Goal: Task Accomplishment & Management: Complete application form

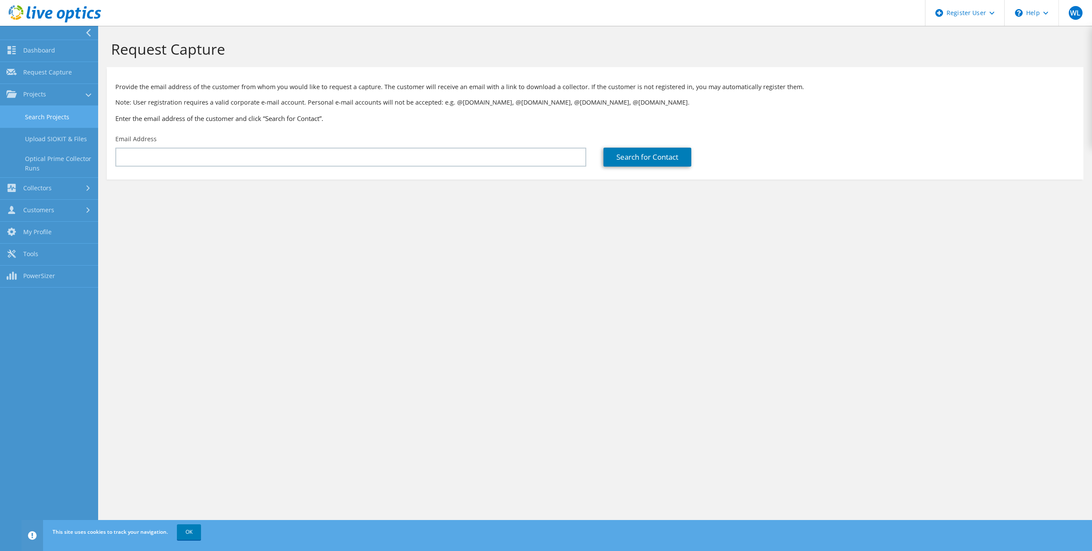
click at [30, 115] on link "Search Projects" at bounding box center [49, 117] width 98 height 22
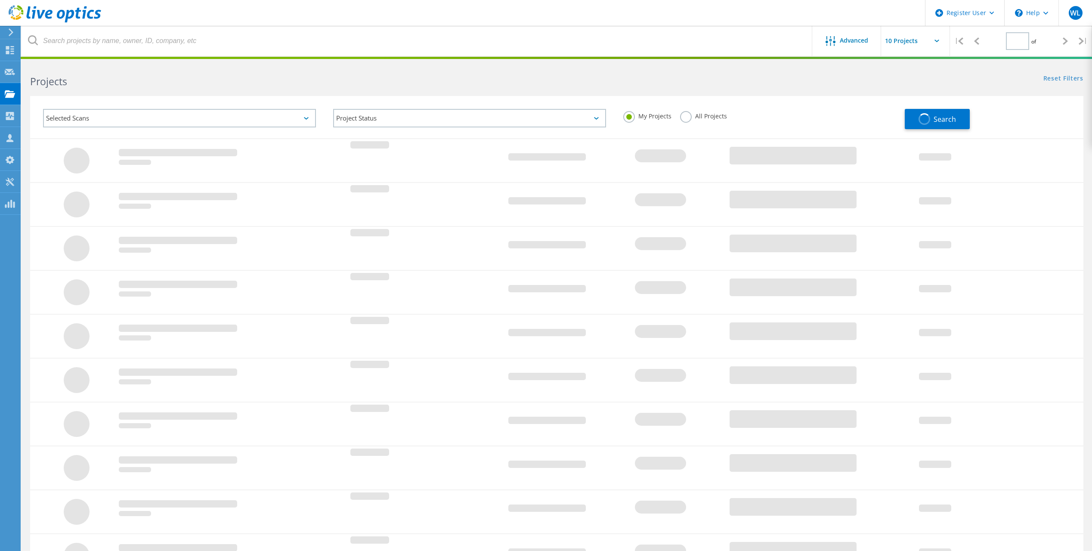
type input "1"
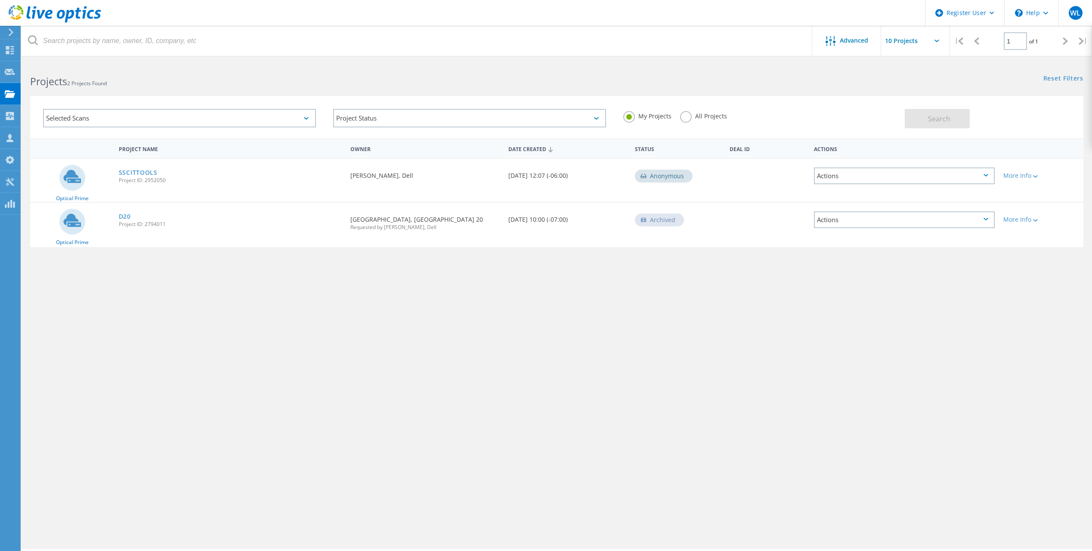
click at [413, 187] on div "Requested By William Lane, Dell" at bounding box center [425, 173] width 158 height 28
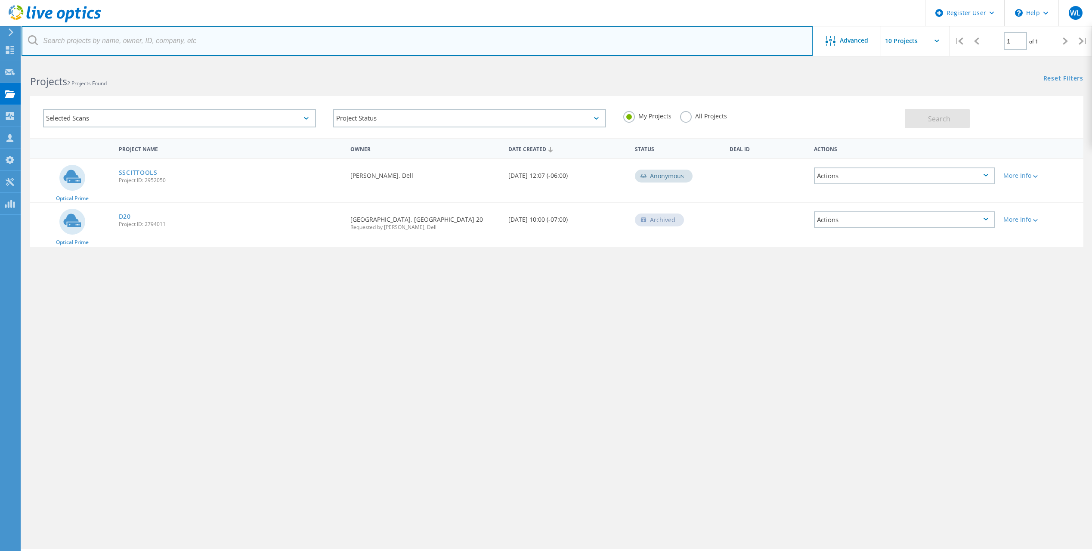
click at [192, 30] on input "text" at bounding box center [417, 41] width 791 height 30
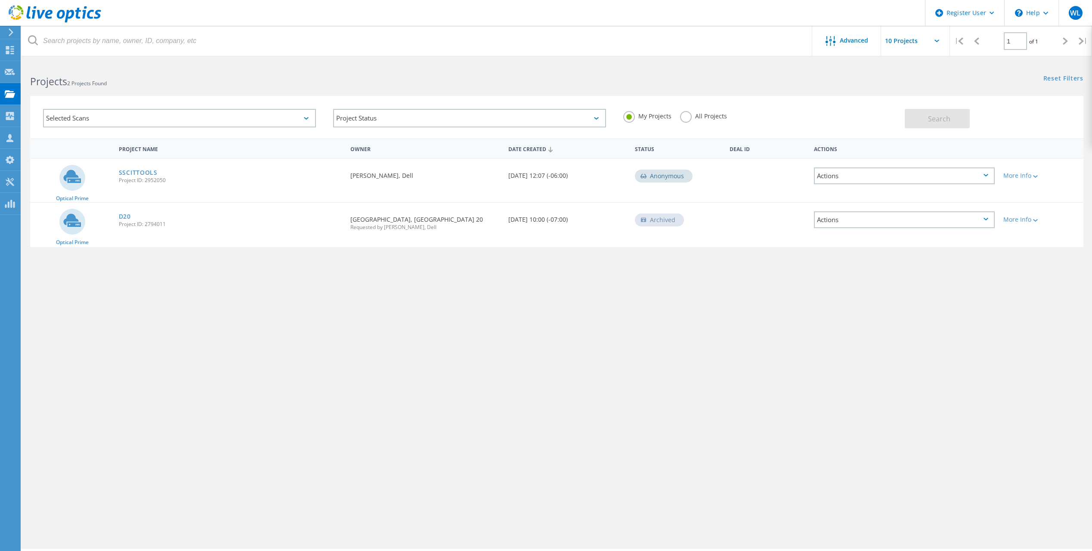
click at [13, 11] on icon at bounding box center [55, 14] width 93 height 18
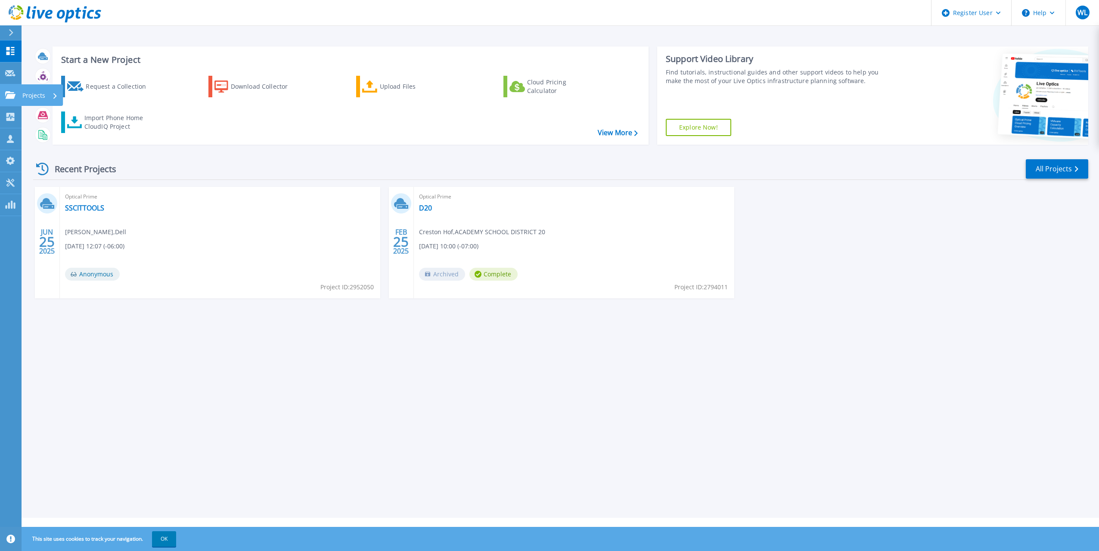
click at [7, 85] on link "Projects Projects" at bounding box center [11, 95] width 22 height 22
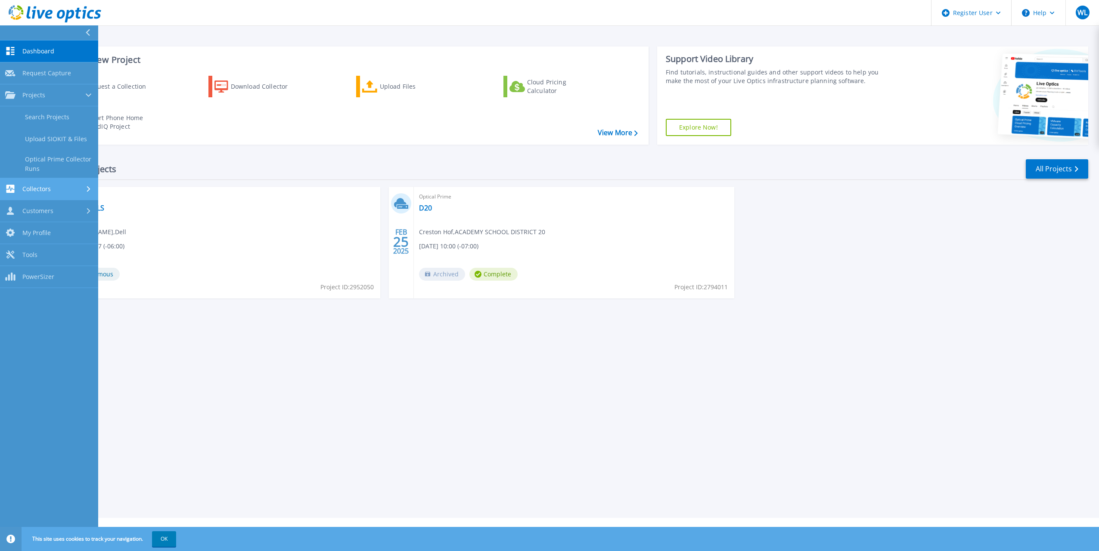
click at [45, 185] on span "Collectors" at bounding box center [36, 189] width 28 height 8
click at [51, 211] on span "Customers" at bounding box center [37, 211] width 31 height 8
click at [50, 140] on span "Customers" at bounding box center [37, 139] width 31 height 8
click at [43, 121] on span "Collectors" at bounding box center [36, 117] width 28 height 8
click at [38, 94] on span "Projects" at bounding box center [33, 95] width 23 height 8
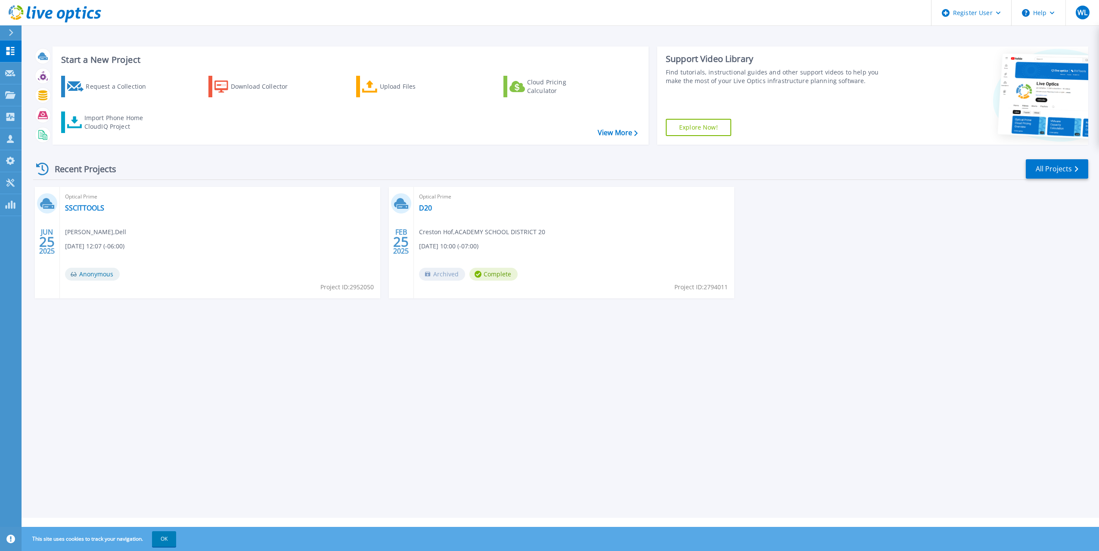
click at [34, 16] on icon at bounding box center [34, 12] width 4 height 12
drag, startPoint x: 633, startPoint y: 431, endPoint x: 632, endPoint y: 475, distance: 44.4
click at [622, 470] on div "Start a New Project Request a Collection Download Collector Upload Files Cloud …" at bounding box center [560, 259] width 1077 height 518
drag, startPoint x: 1091, startPoint y: 524, endPoint x: 657, endPoint y: 408, distance: 448.9
click at [680, 412] on div "Start a New Project Request a Collection Download Collector Upload Files Cloud …" at bounding box center [560, 259] width 1077 height 518
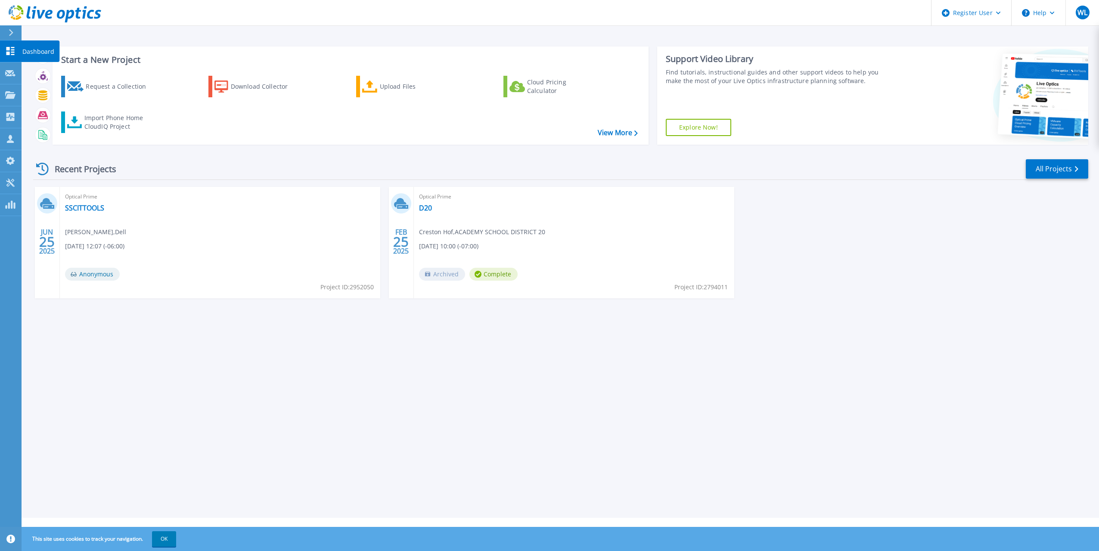
click at [14, 55] on icon at bounding box center [10, 51] width 8 height 8
click at [15, 96] on icon at bounding box center [10, 94] width 10 height 7
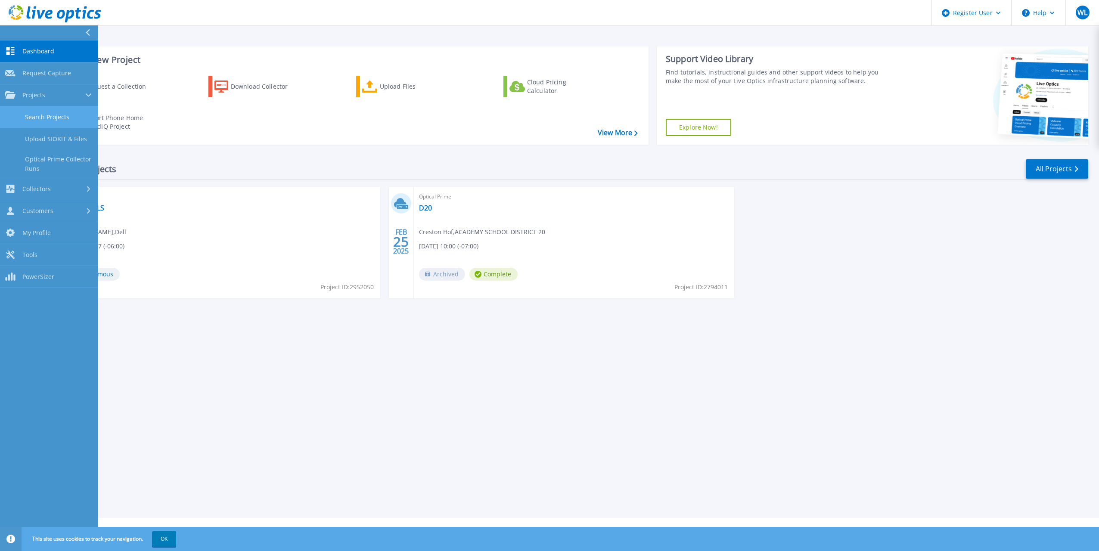
click at [53, 116] on link "Search Projects" at bounding box center [49, 117] width 98 height 22
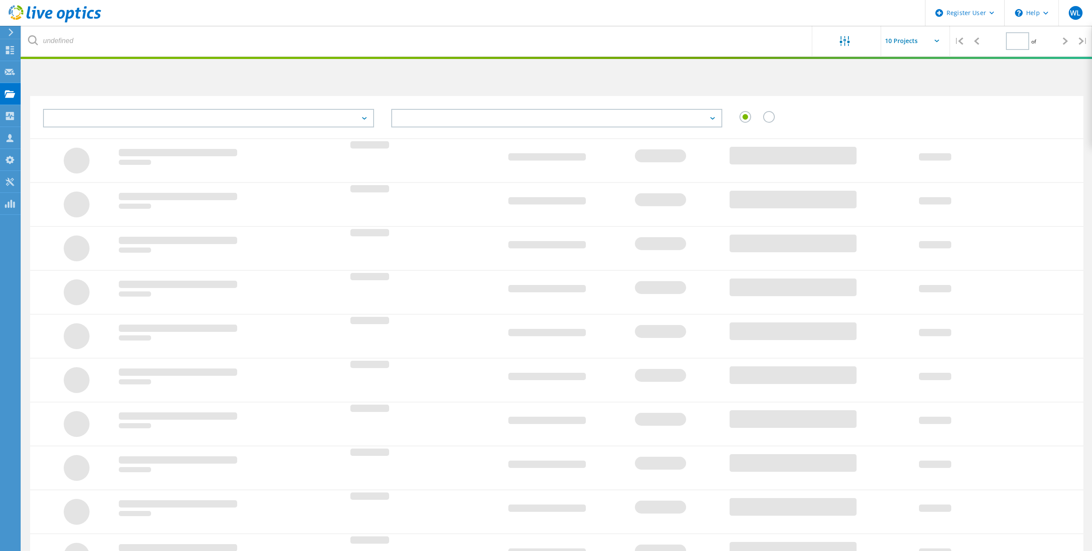
type input "1"
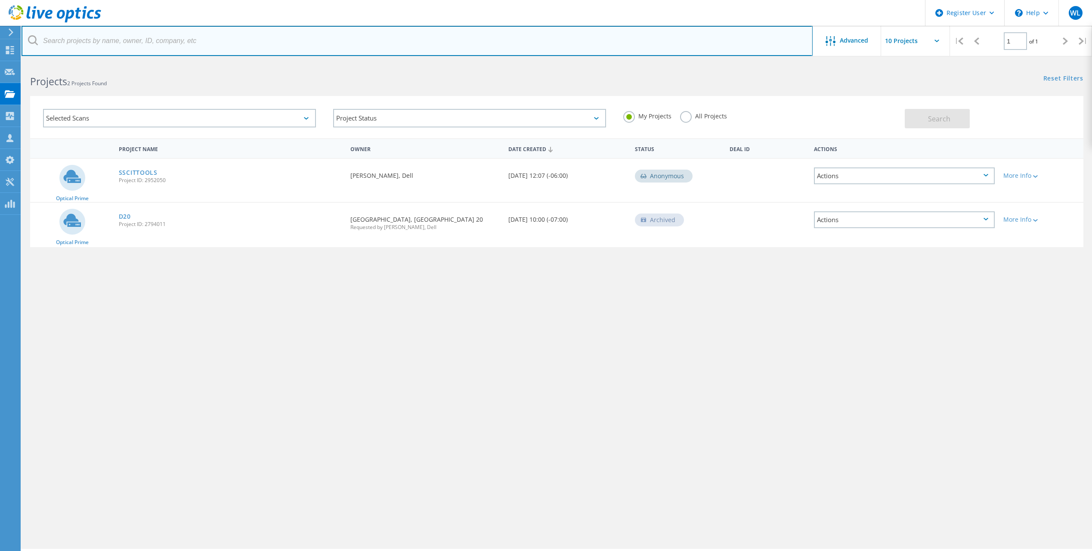
click at [146, 47] on input "text" at bounding box center [417, 41] width 791 height 30
paste input "Enterprise Technology Services, State of WY"
type input "Enterprise Technology Services, State of WY"
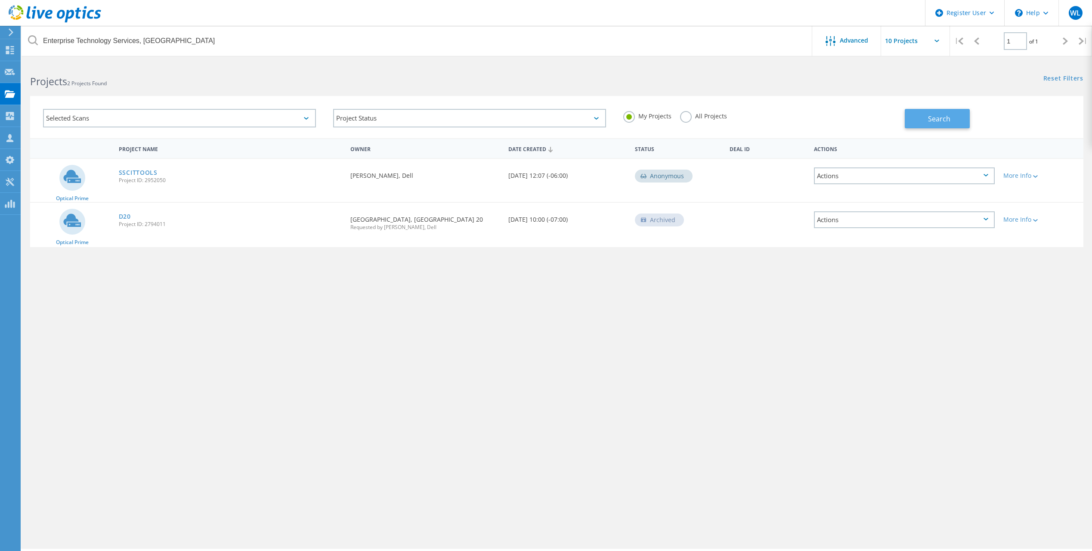
click at [943, 122] on span "Search" at bounding box center [939, 118] width 22 height 9
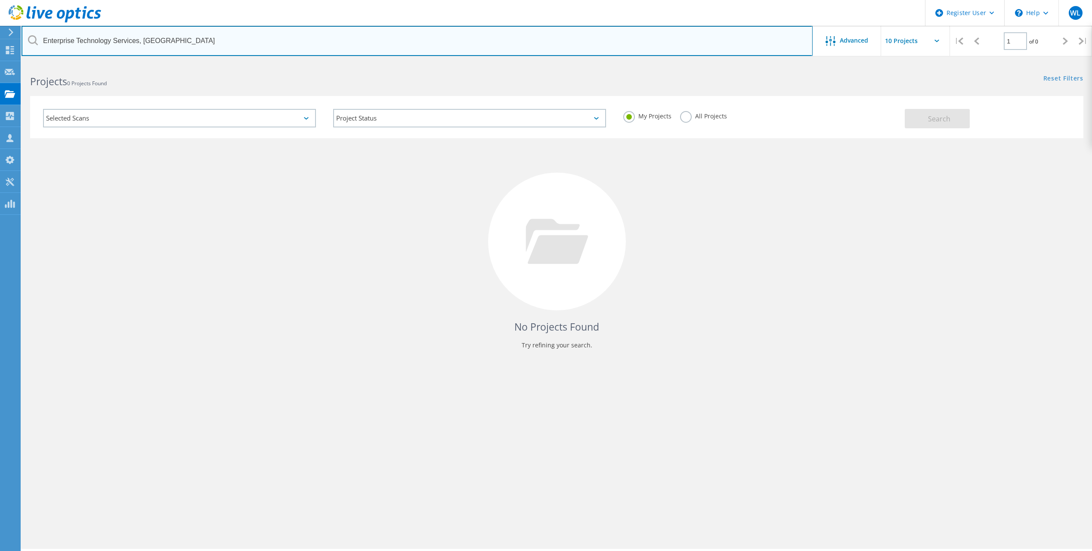
click at [308, 45] on input "Enterprise Technology Services, State of WY" at bounding box center [417, 41] width 791 height 30
drag, startPoint x: 308, startPoint y: 45, endPoint x: 28, endPoint y: 34, distance: 279.7
click at [28, 34] on input "Enterprise Technology Services, State of WY" at bounding box center [417, 41] width 791 height 30
click at [307, 37] on input "text" at bounding box center [417, 41] width 791 height 30
type input "c"
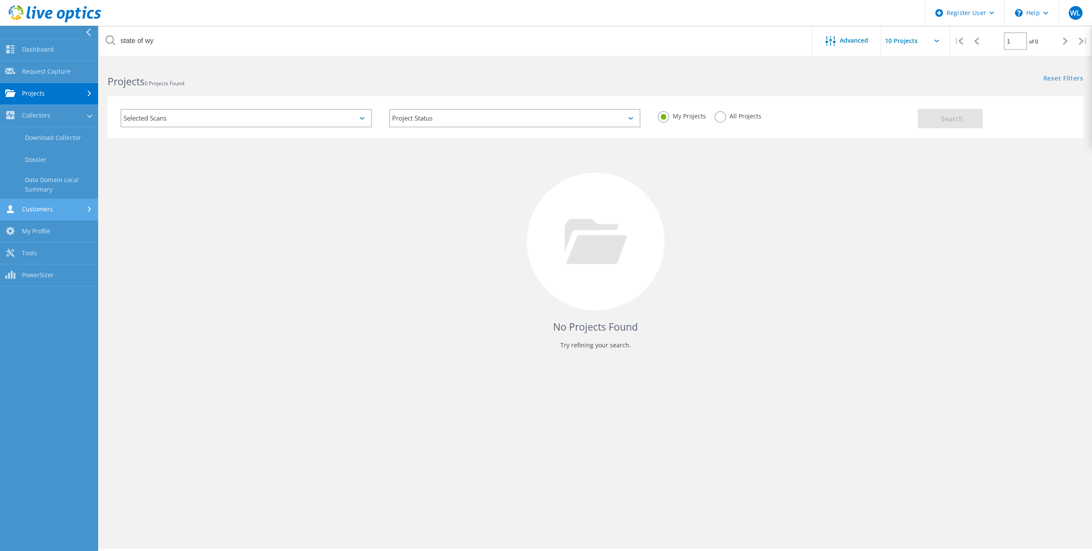
click at [65, 204] on link "Customers" at bounding box center [49, 210] width 98 height 22
click at [92, 141] on div at bounding box center [90, 138] width 6 height 9
click at [86, 118] on div at bounding box center [90, 116] width 9 height 6
click at [71, 119] on link "Collectors" at bounding box center [49, 116] width 98 height 22
click at [64, 89] on link "Projects" at bounding box center [49, 94] width 98 height 22
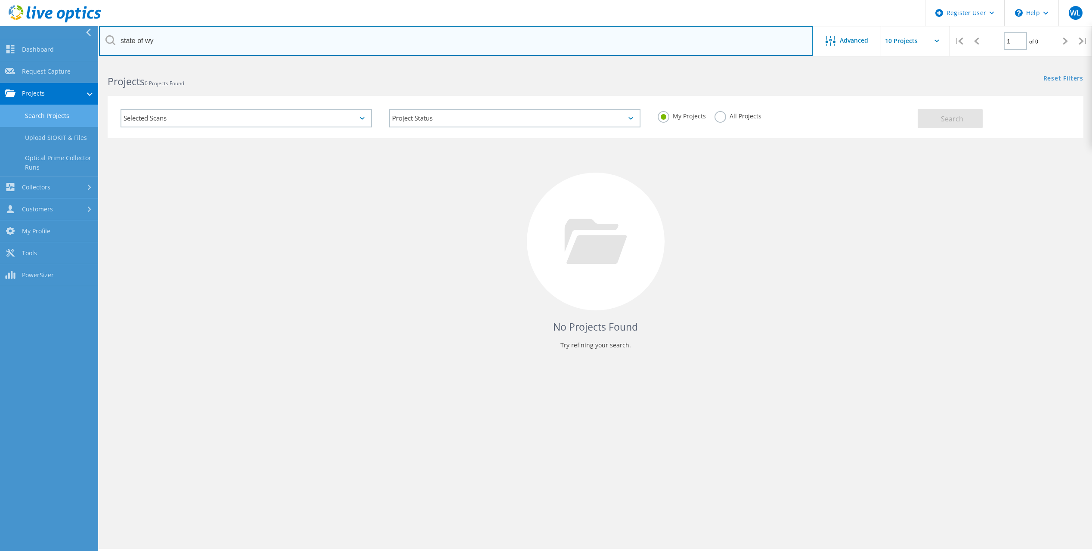
click at [185, 43] on input "state of wy" at bounding box center [456, 41] width 714 height 30
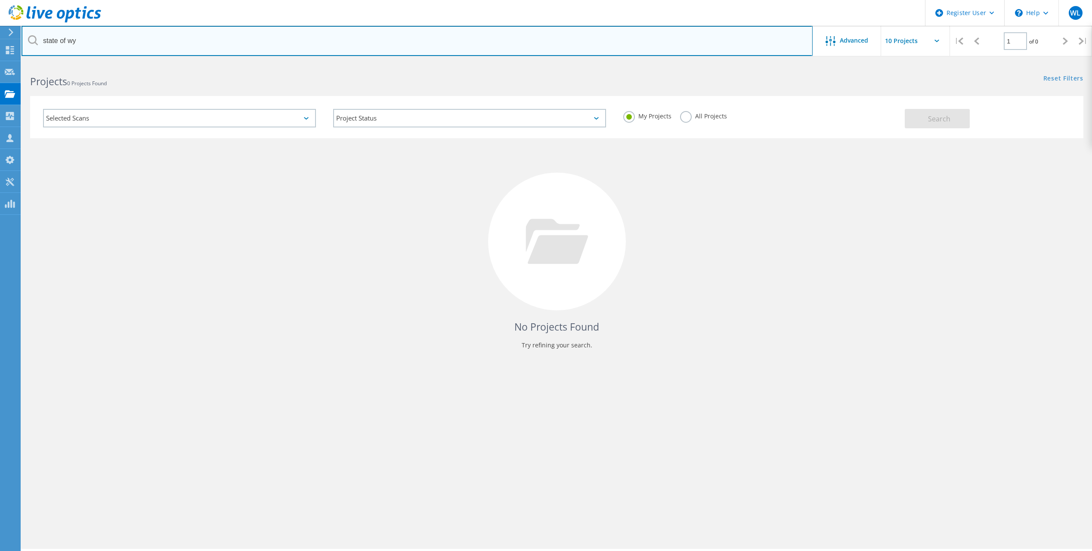
click at [70, 42] on input "state of wy" at bounding box center [417, 41] width 791 height 30
paste input "dave.birge@wyo.gov"
click at [693, 42] on input "dave.birge@wyo.gov" at bounding box center [417, 41] width 791 height 30
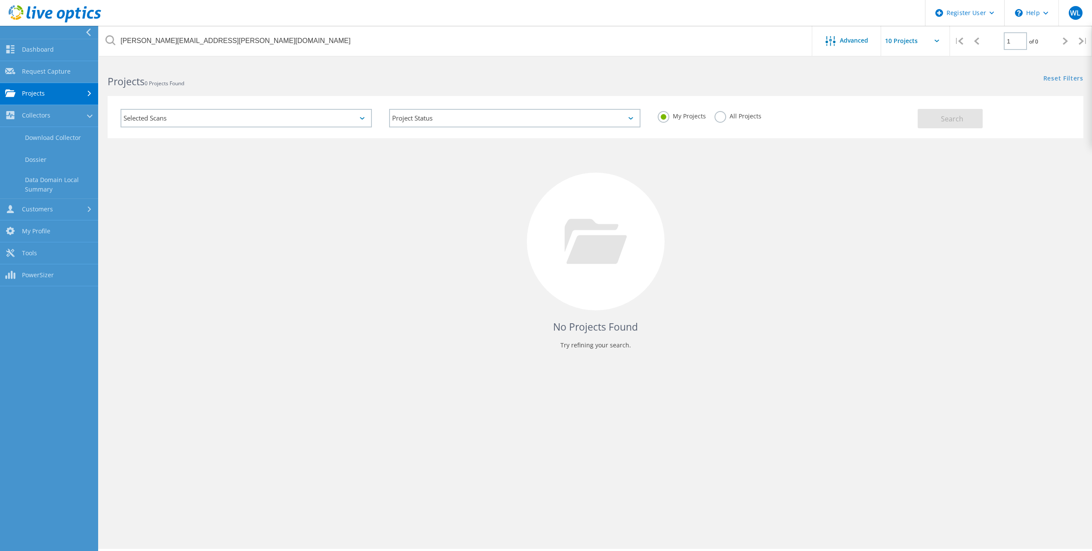
click at [86, 93] on div at bounding box center [90, 94] width 9 height 6
click at [81, 111] on link "Search Projects" at bounding box center [49, 116] width 98 height 22
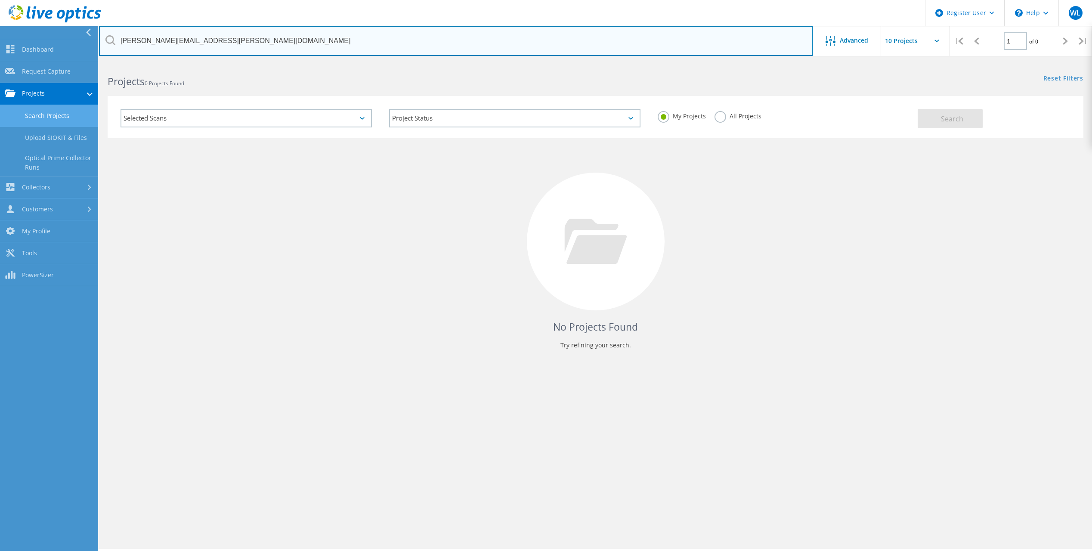
click at [194, 40] on input "dave.birge@wyo.gov" at bounding box center [456, 41] width 714 height 30
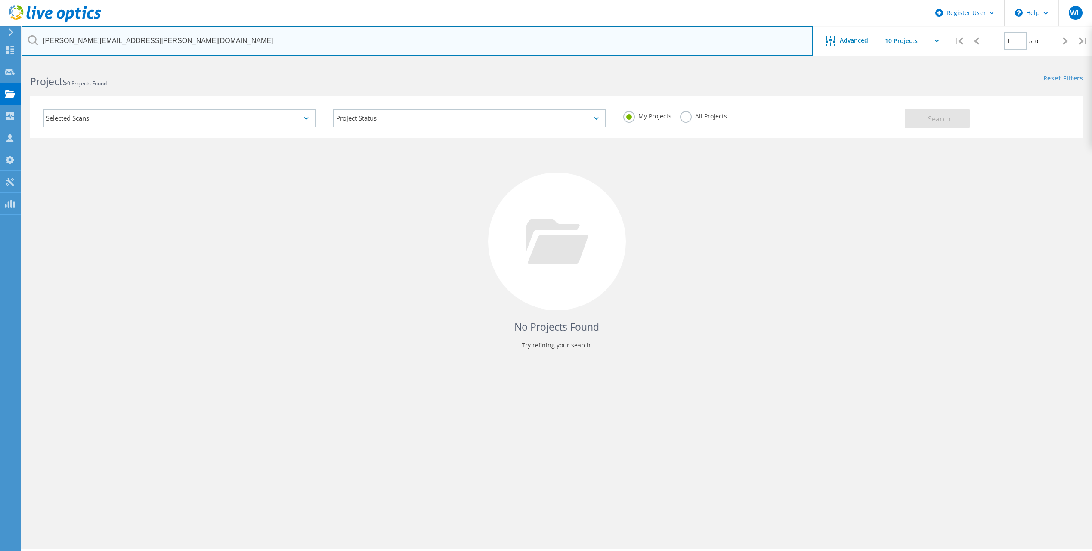
click at [194, 40] on input "dave.birge@wyo.gov" at bounding box center [417, 41] width 791 height 30
click at [146, 30] on input "dave.birge@wyo.gov" at bounding box center [417, 41] width 791 height 30
click at [133, 35] on input "dave.birge@wyo.gov" at bounding box center [417, 41] width 791 height 30
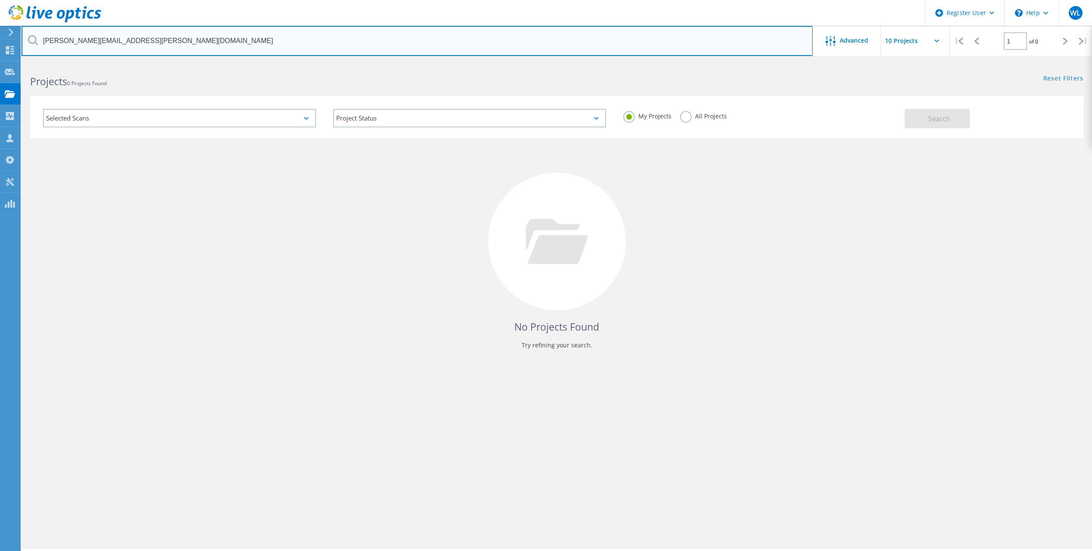
paste input "radley@wyomingcda.com"
type input "radley@wyomingcda.com"
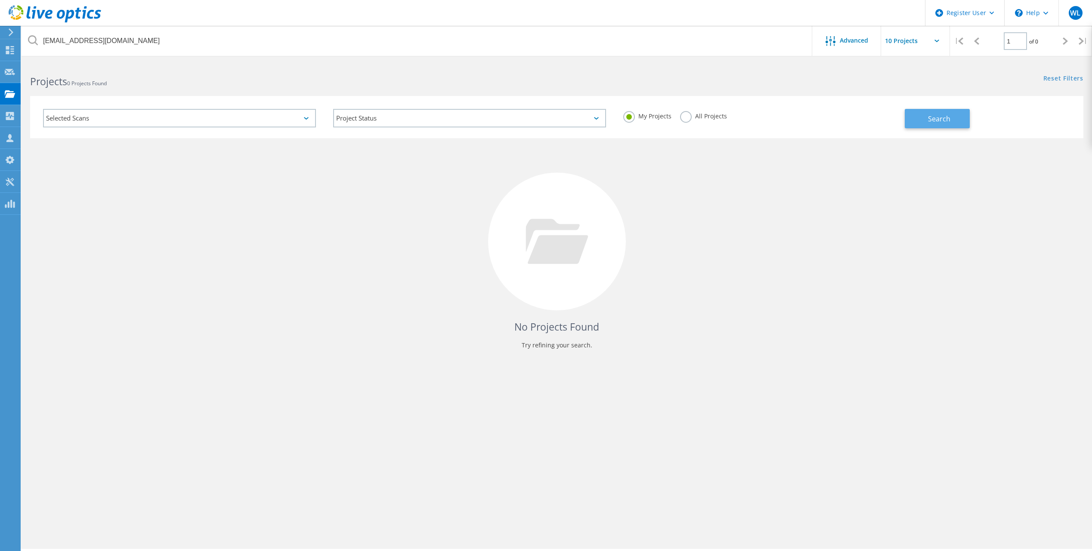
click at [951, 117] on button "Search" at bounding box center [937, 118] width 65 height 19
click at [687, 123] on div "All Projects" at bounding box center [703, 117] width 47 height 12
click at [689, 115] on label "All Projects" at bounding box center [703, 115] width 47 height 8
click at [0, 0] on input "All Projects" at bounding box center [0, 0] width 0 height 0
click at [947, 121] on span "Search" at bounding box center [939, 118] width 22 height 9
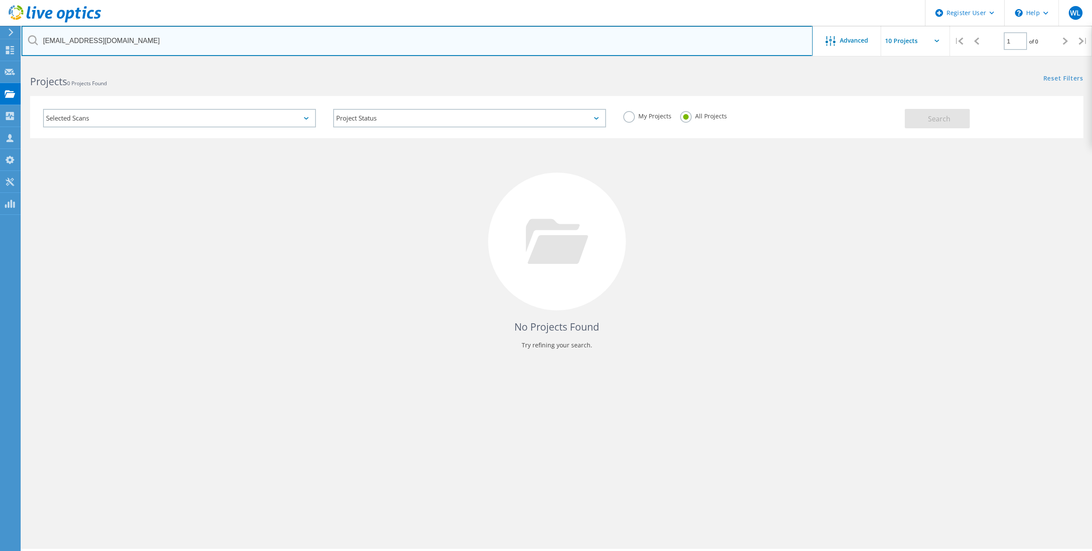
click at [154, 42] on input "[EMAIL_ADDRESS][DOMAIN_NAME]" at bounding box center [417, 41] width 791 height 30
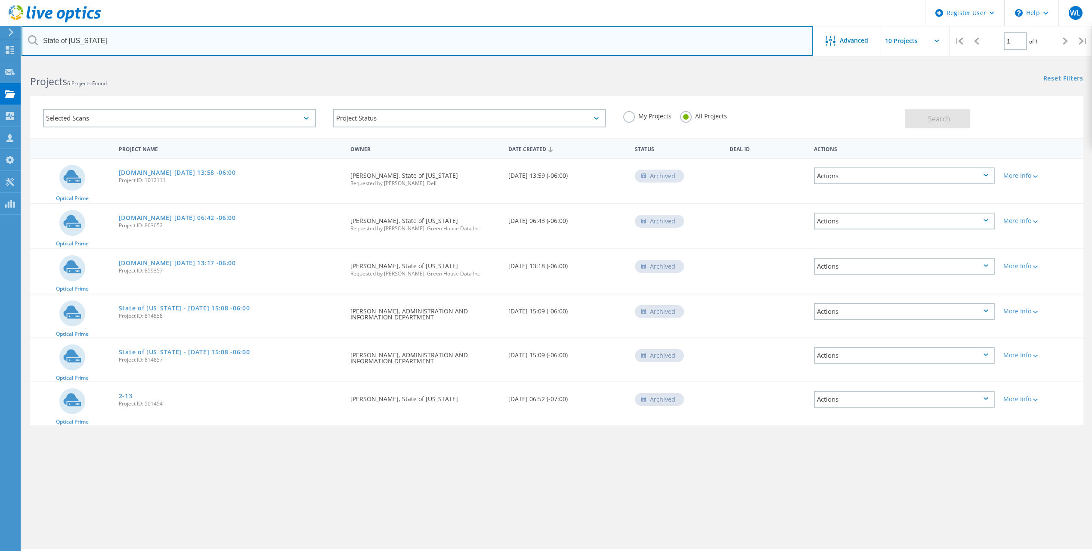
click at [273, 54] on input "State of Wyoming" at bounding box center [417, 41] width 791 height 30
drag, startPoint x: 221, startPoint y: 37, endPoint x: 122, endPoint y: 43, distance: 98.7
click at [122, 43] on input "State of Wyoming" at bounding box center [417, 41] width 791 height 30
click at [121, 42] on input "State of Wyoming" at bounding box center [417, 41] width 791 height 30
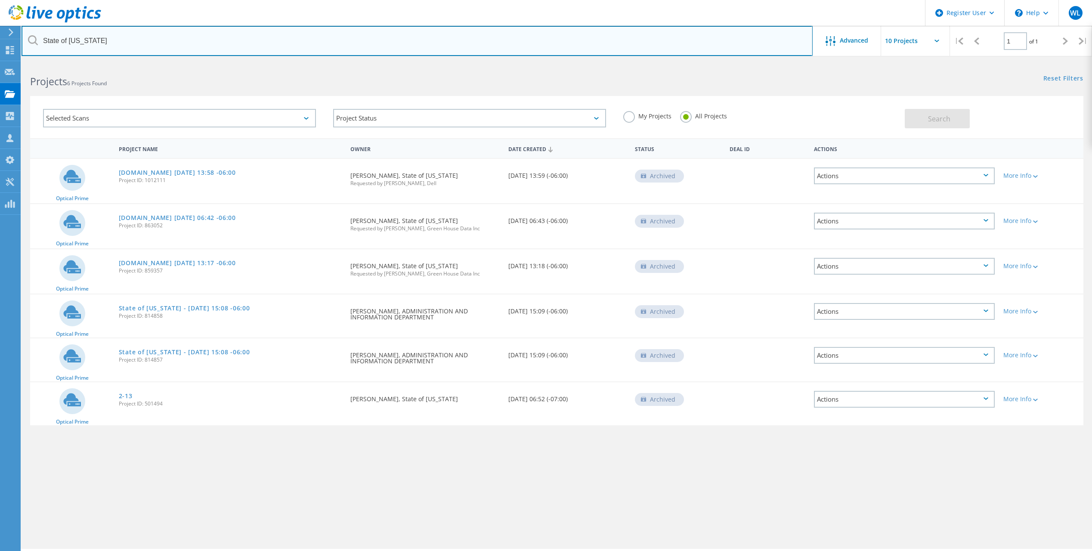
paste input "Enterprise Technology Services, State of WY"
type input "Enterprise Technology Services, State of WY"
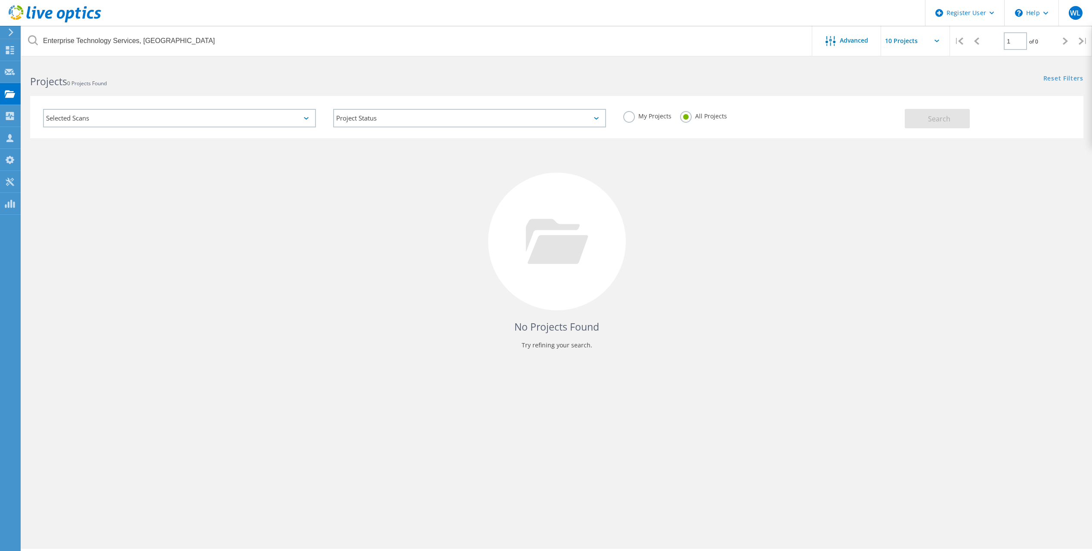
click at [714, 96] on div "Selected Scans Project Status In Progress Complete Published Anonymous Archived…" at bounding box center [557, 111] width 1071 height 53
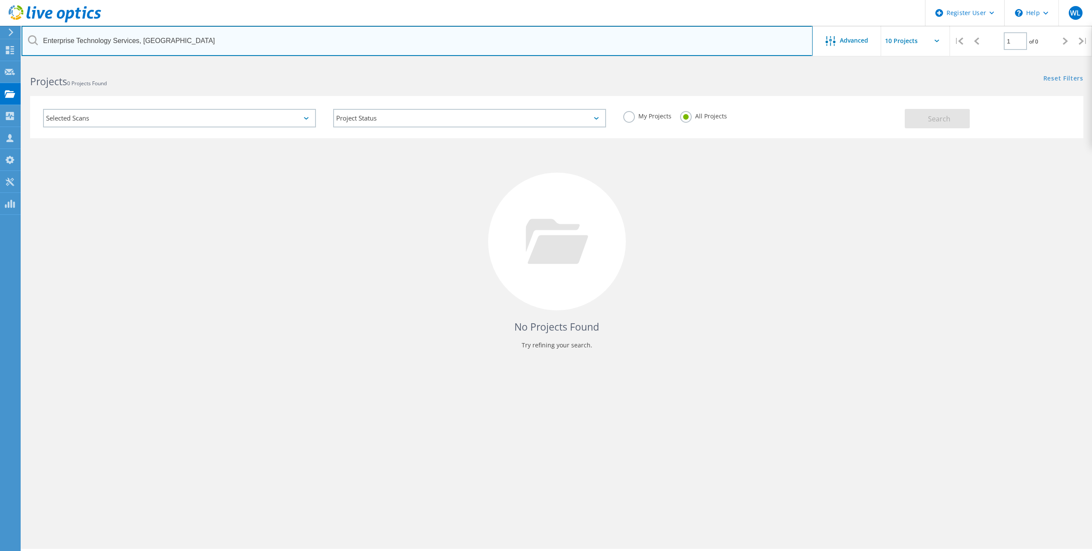
click at [340, 43] on input "Enterprise Technology Services, State of WY" at bounding box center [417, 41] width 791 height 30
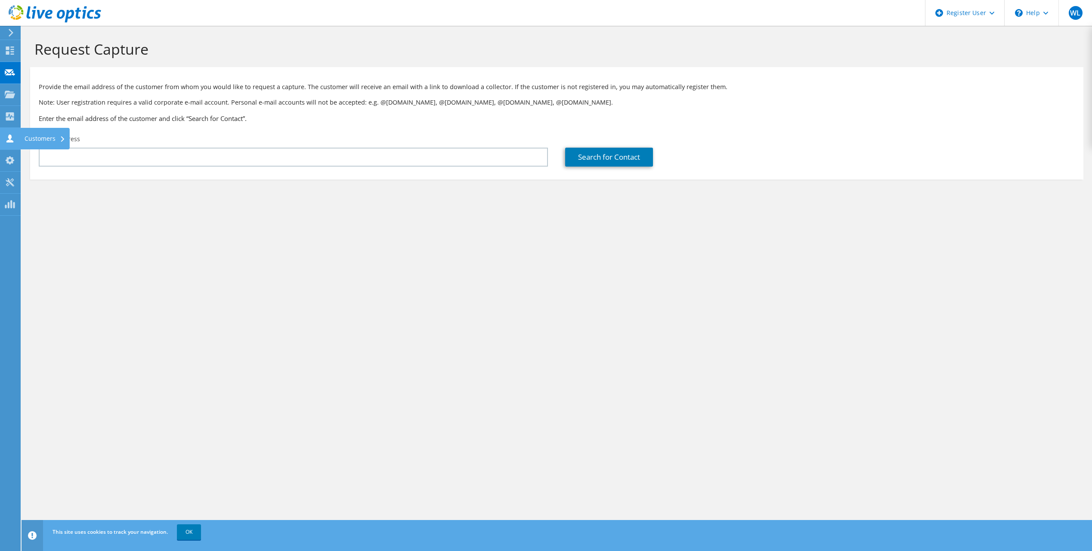
click at [12, 144] on div at bounding box center [10, 139] width 10 height 9
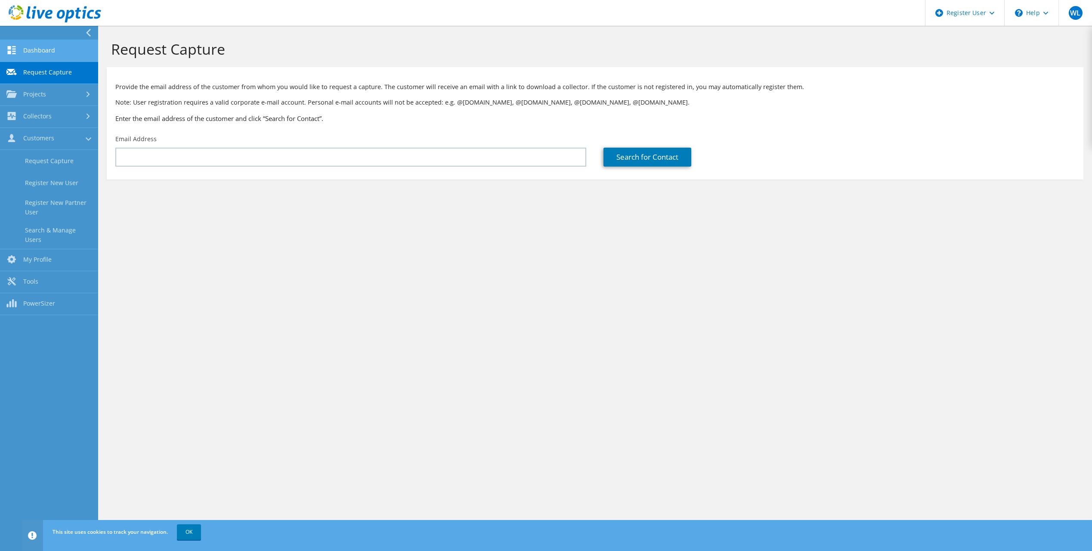
click at [40, 50] on link "Dashboard" at bounding box center [49, 51] width 98 height 22
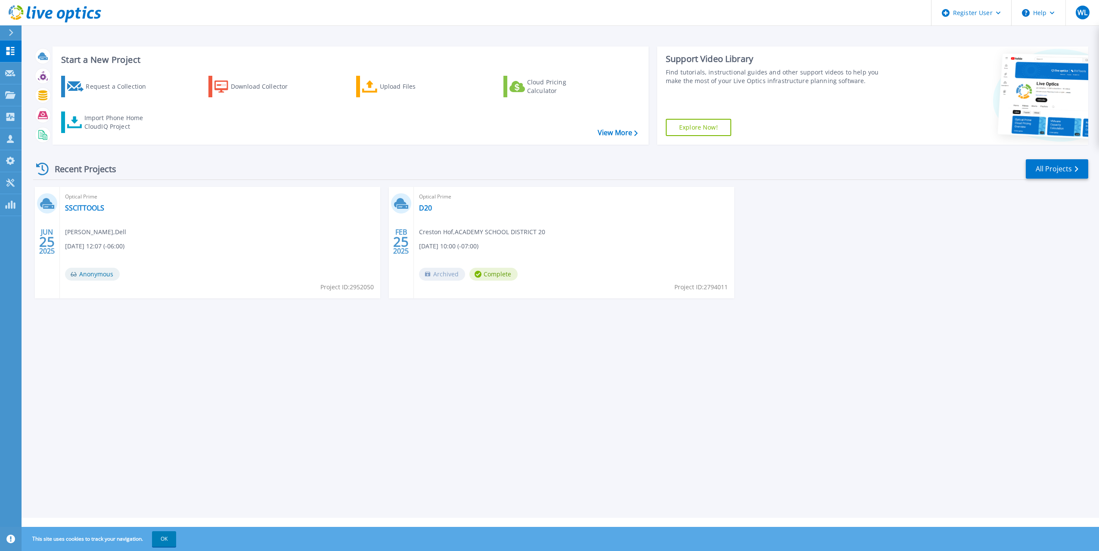
click at [101, 276] on span "Anonymous" at bounding box center [92, 274] width 55 height 13
click at [91, 207] on link "SSCITTOOLS" at bounding box center [84, 208] width 39 height 9
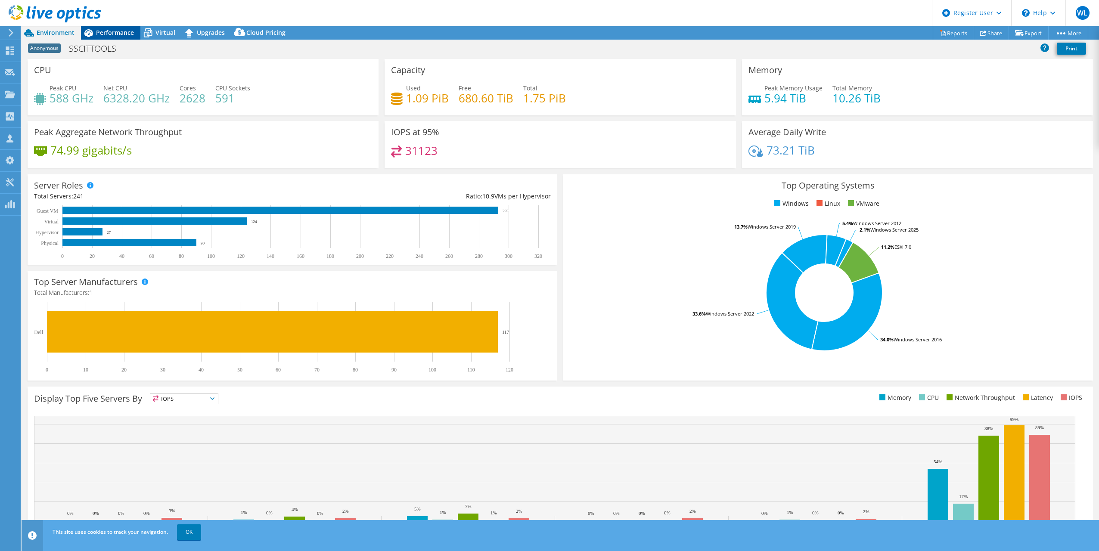
click at [107, 33] on span "Performance" at bounding box center [115, 32] width 38 height 8
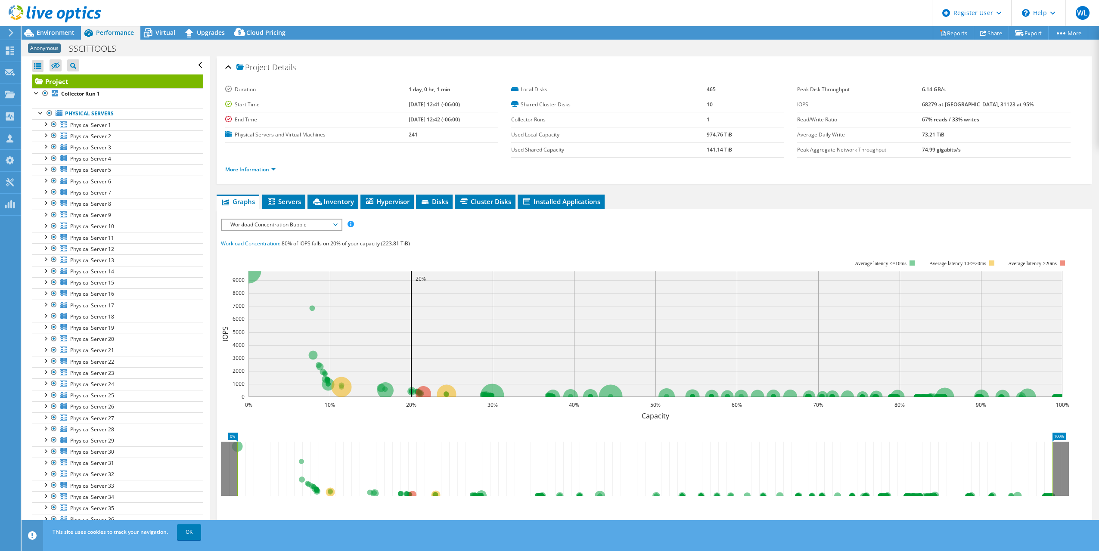
click at [50, 50] on span "Anonymous" at bounding box center [44, 47] width 33 height 9
click at [50, 33] on span "Environment" at bounding box center [56, 32] width 38 height 8
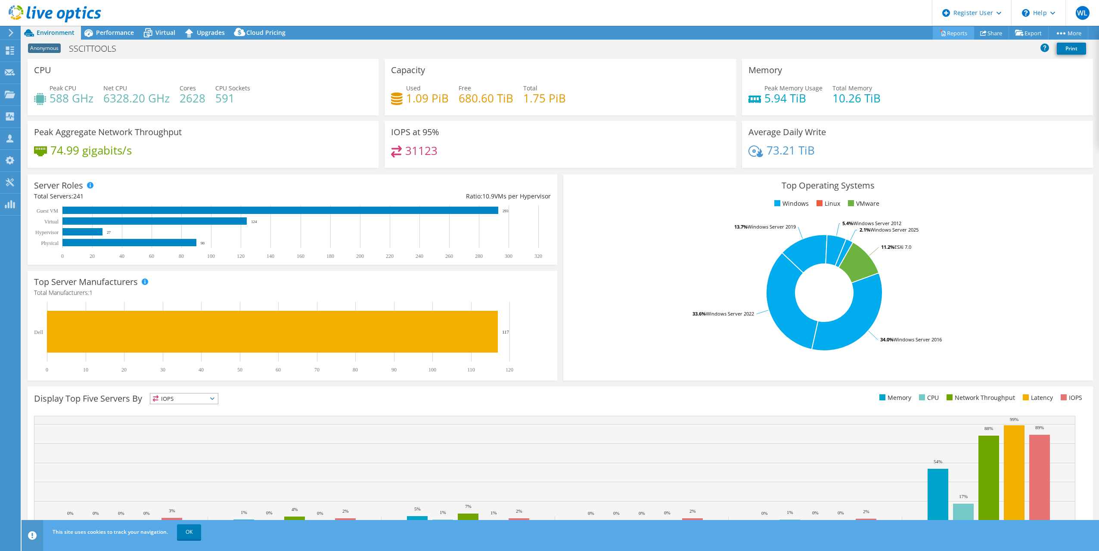
click at [950, 29] on link "Reports" at bounding box center [953, 32] width 41 height 13
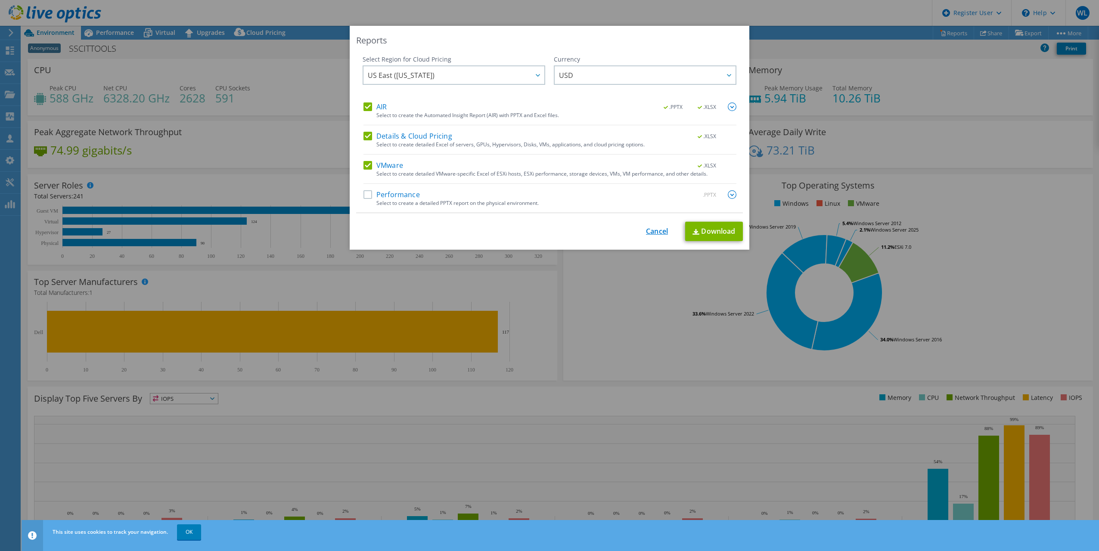
click at [653, 228] on link "Cancel" at bounding box center [657, 231] width 22 height 8
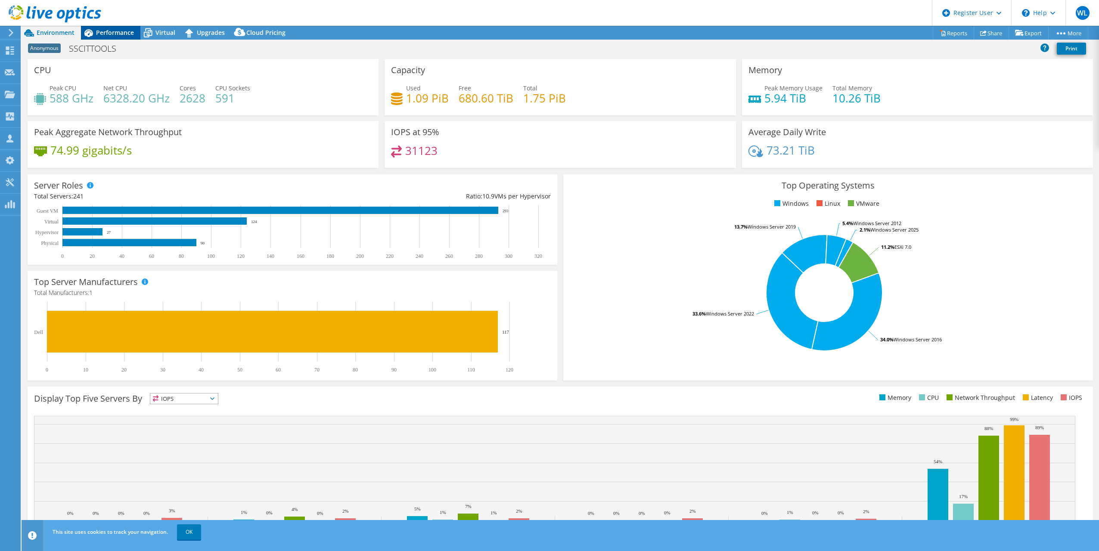
click at [112, 26] on div "Performance" at bounding box center [110, 33] width 59 height 14
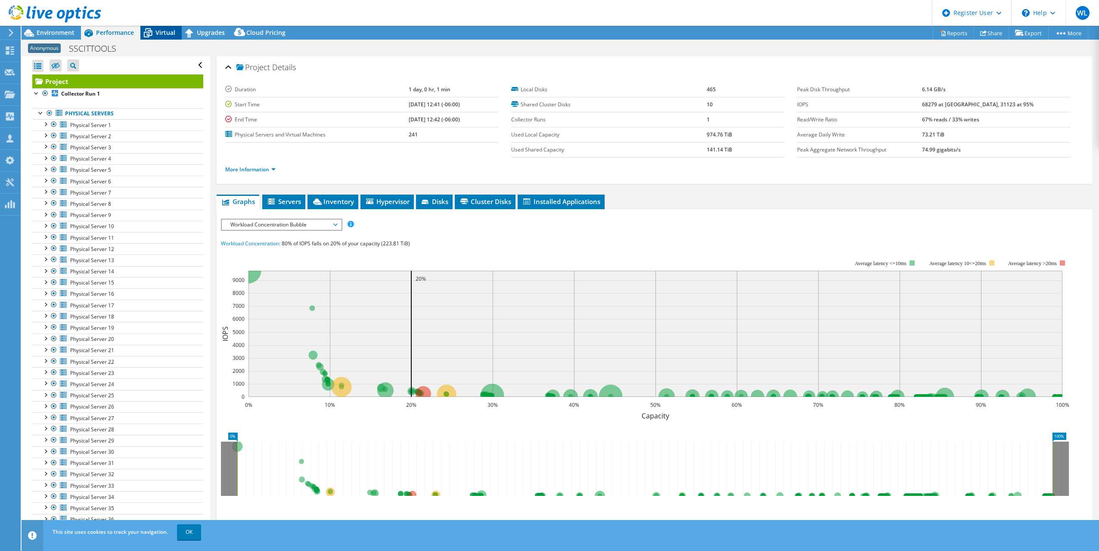
click at [171, 36] on span "Virtual" at bounding box center [165, 32] width 20 height 8
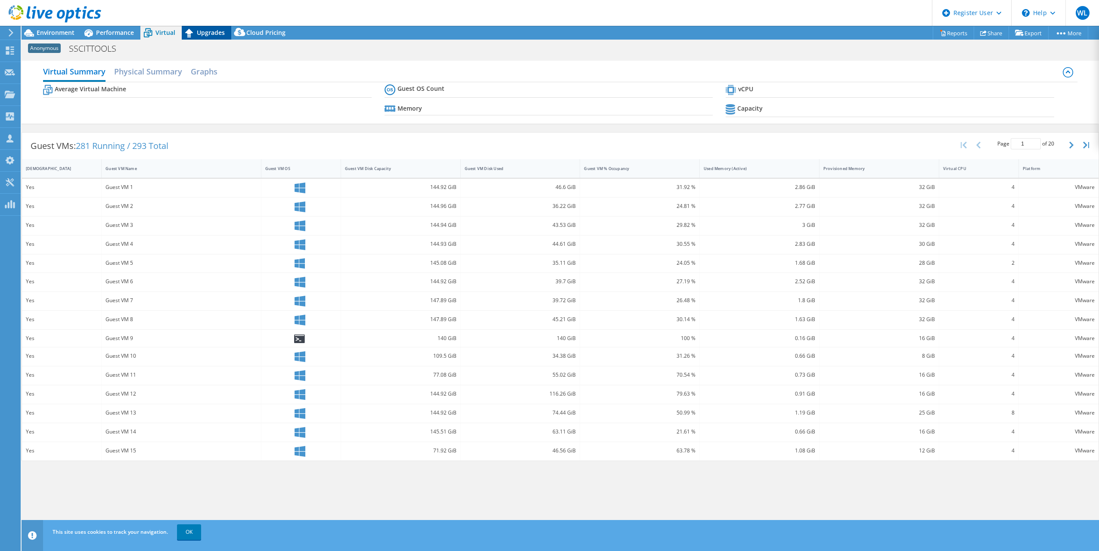
click at [211, 30] on span "Upgrades" at bounding box center [211, 32] width 28 height 8
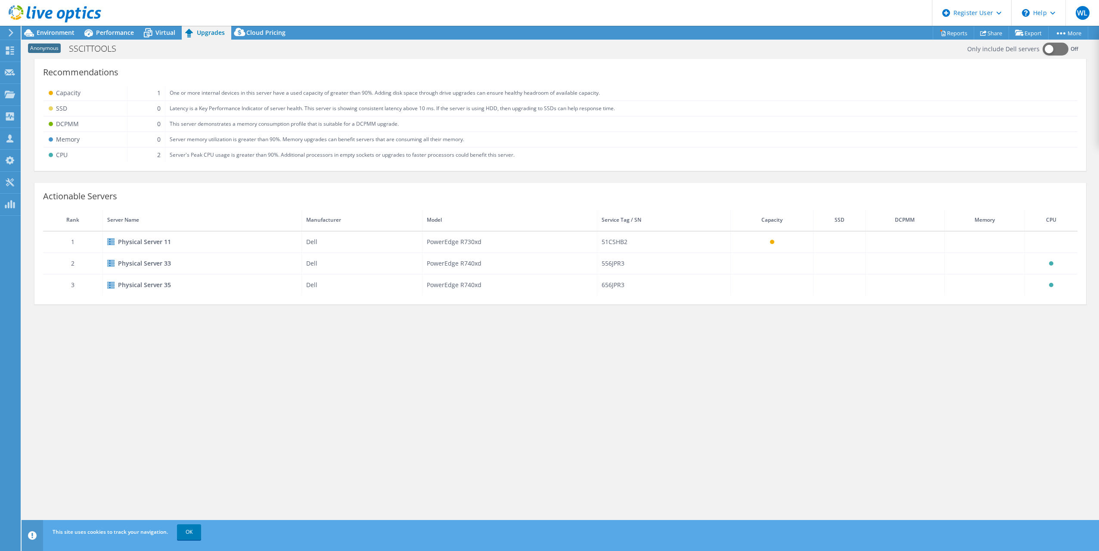
click at [190, 31] on icon at bounding box center [189, 33] width 8 height 9
click at [156, 31] on span "Virtual" at bounding box center [165, 32] width 20 height 8
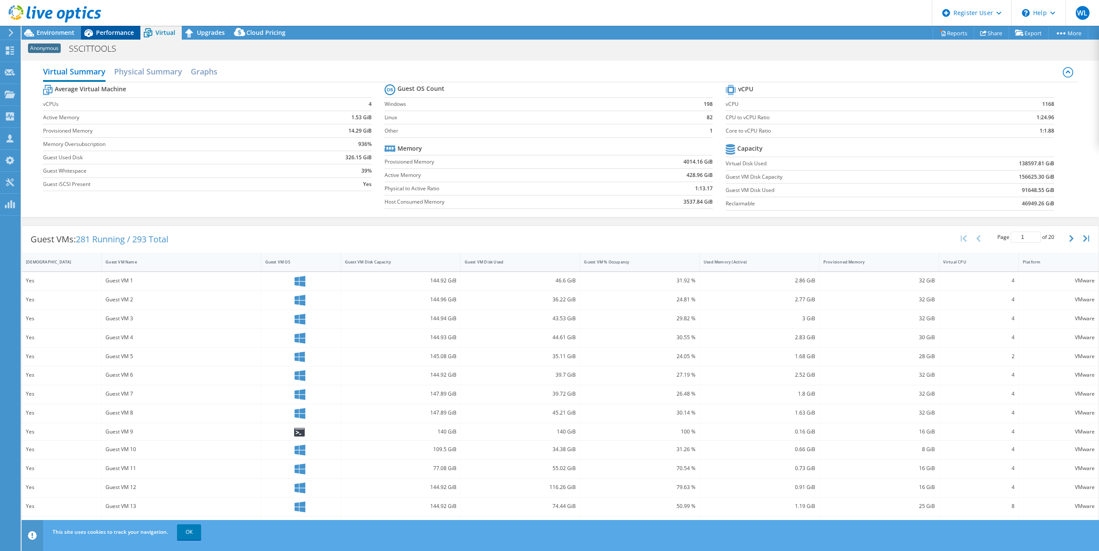
click at [115, 32] on span "Performance" at bounding box center [115, 32] width 38 height 8
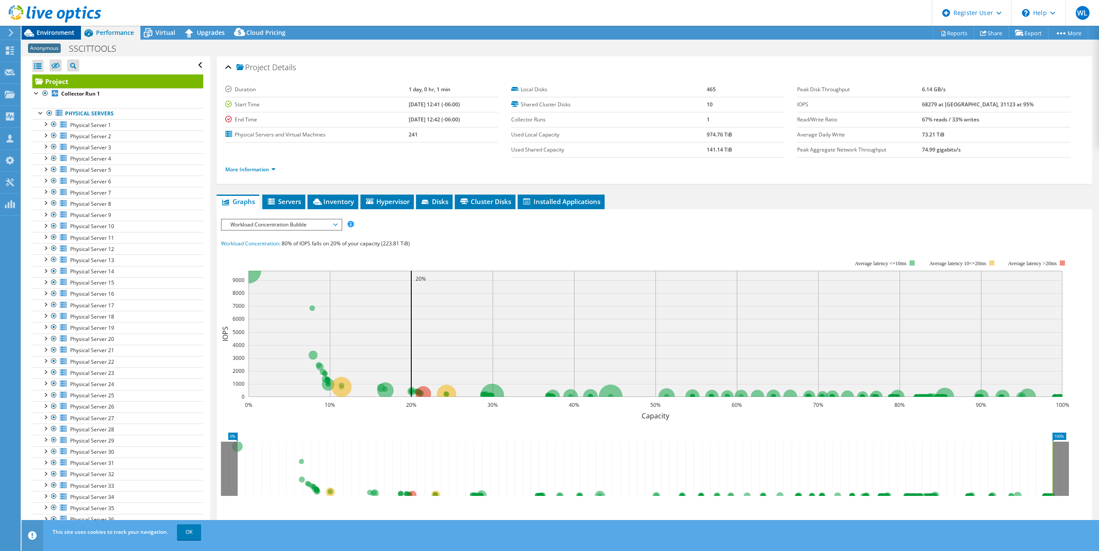
click at [67, 33] on span "Environment" at bounding box center [56, 32] width 38 height 8
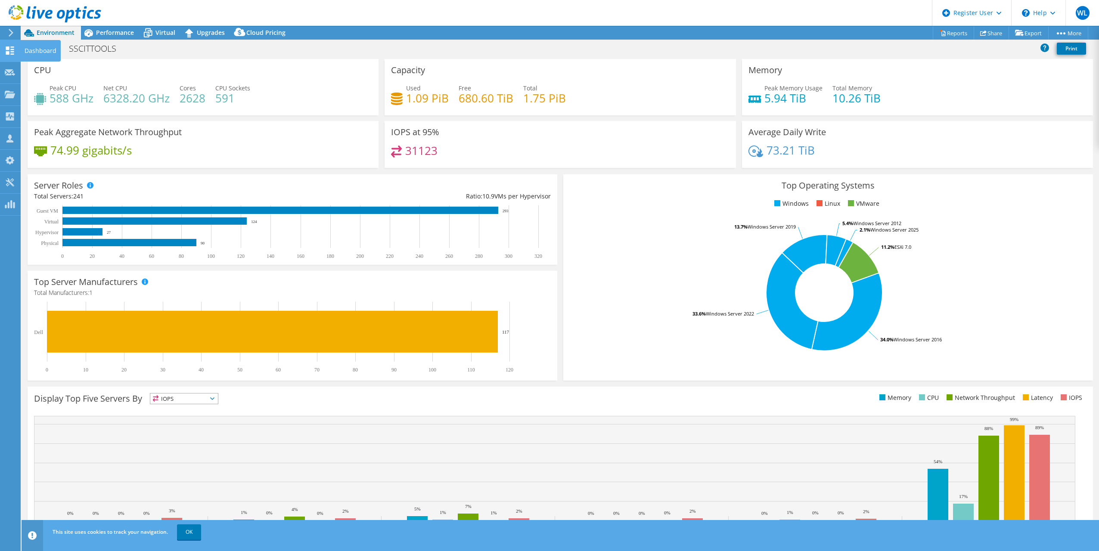
click at [11, 50] on use at bounding box center [10, 51] width 8 height 8
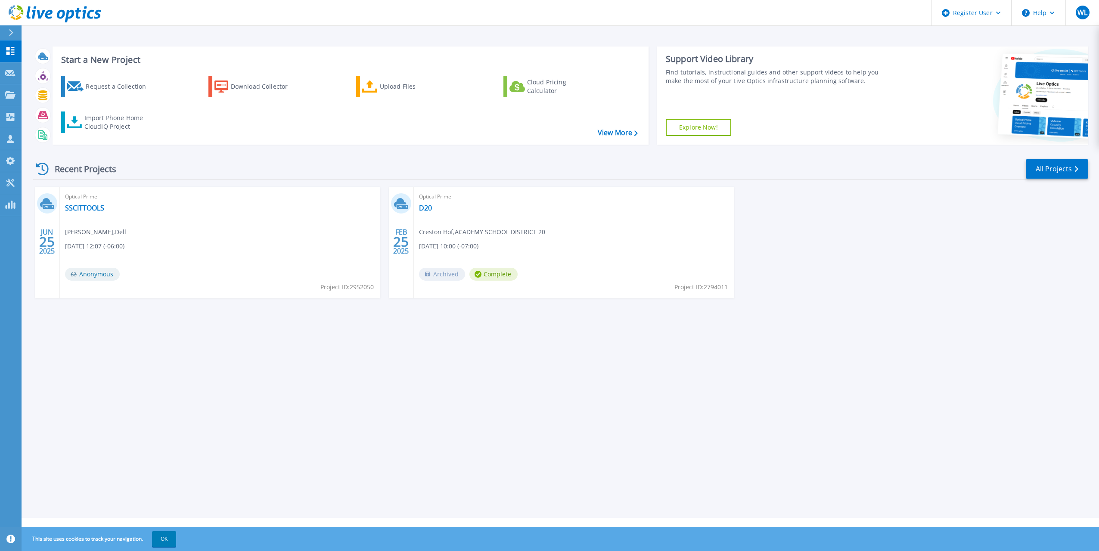
click at [525, 346] on div "Start a New Project Request a Collection Download Collector Upload Files Cloud …" at bounding box center [560, 259] width 1077 height 518
click at [12, 93] on icon at bounding box center [10, 94] width 10 height 7
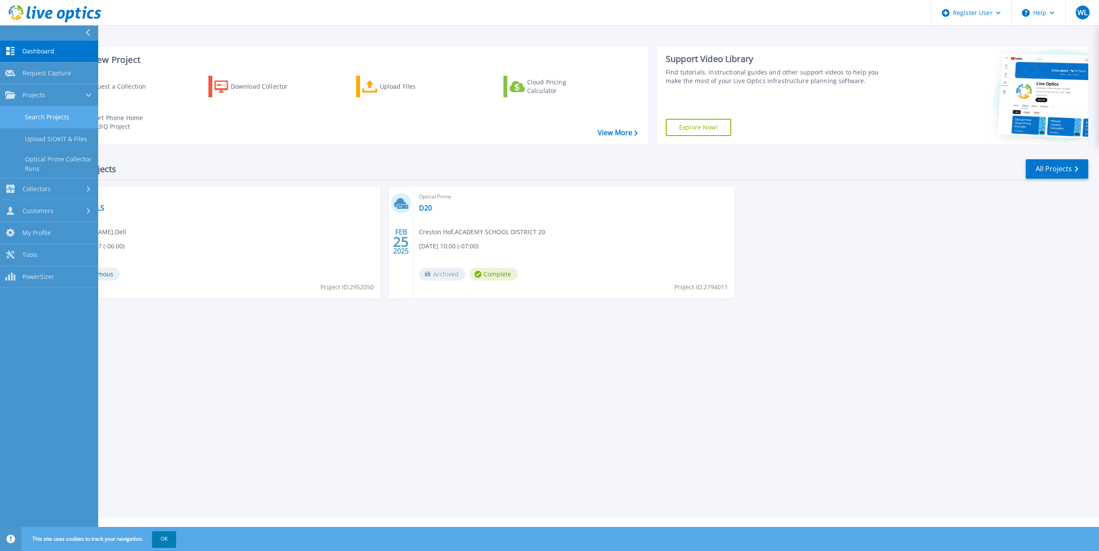
click at [40, 118] on link "Search Projects" at bounding box center [49, 117] width 98 height 22
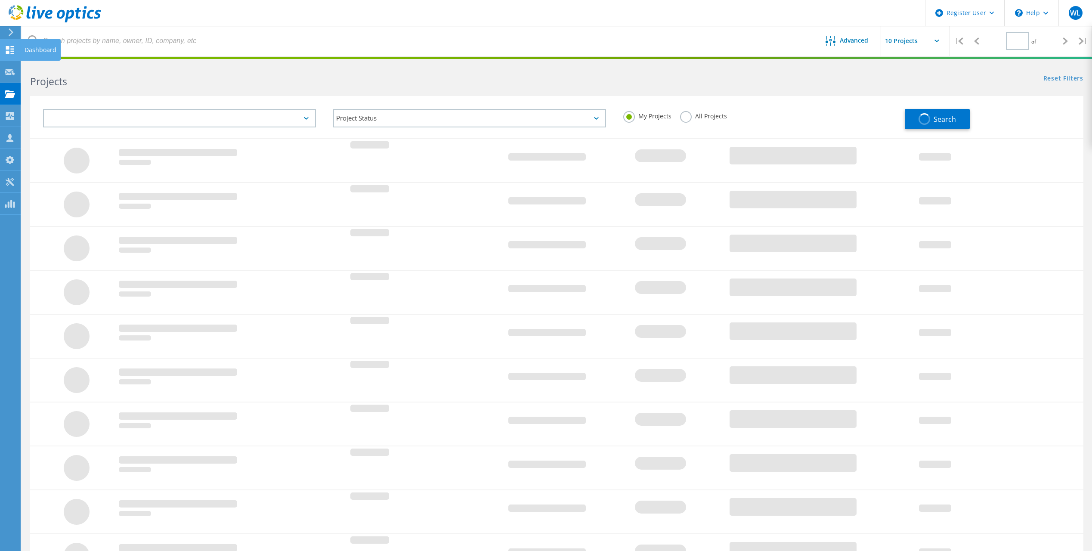
type input "1"
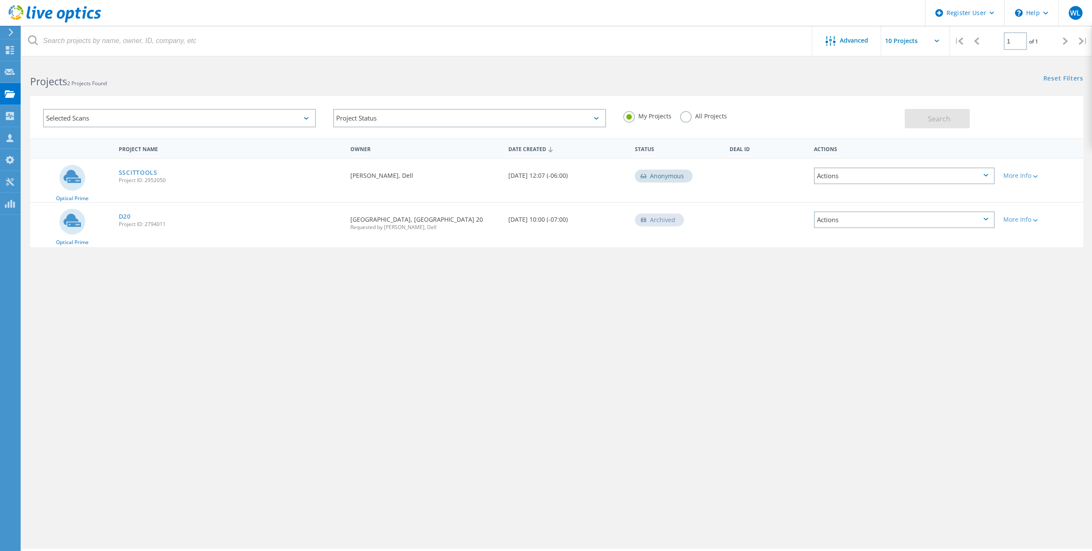
click at [78, 120] on div "Selected Scans" at bounding box center [179, 118] width 273 height 19
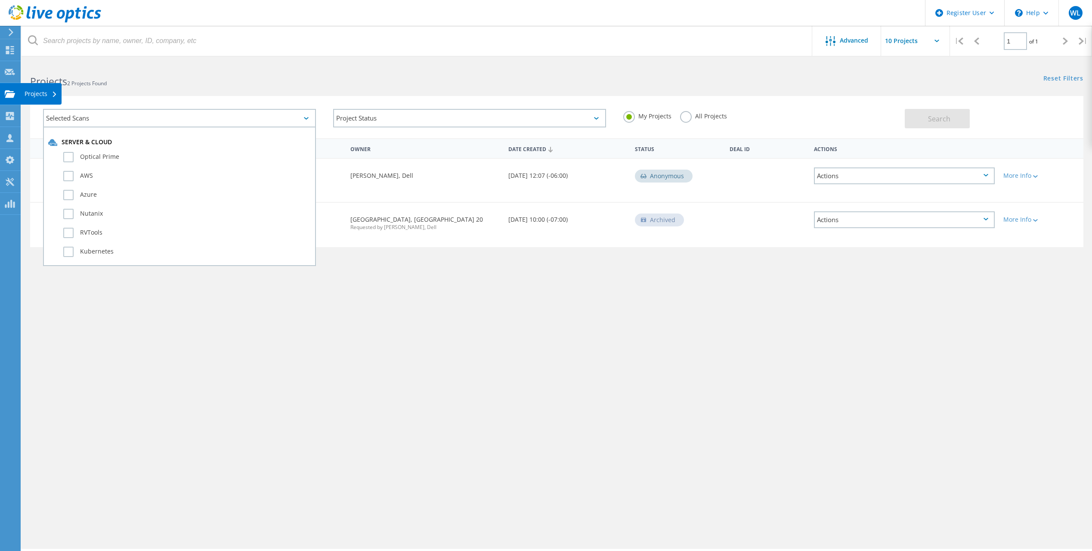
click at [15, 95] on icon at bounding box center [10, 94] width 10 height 8
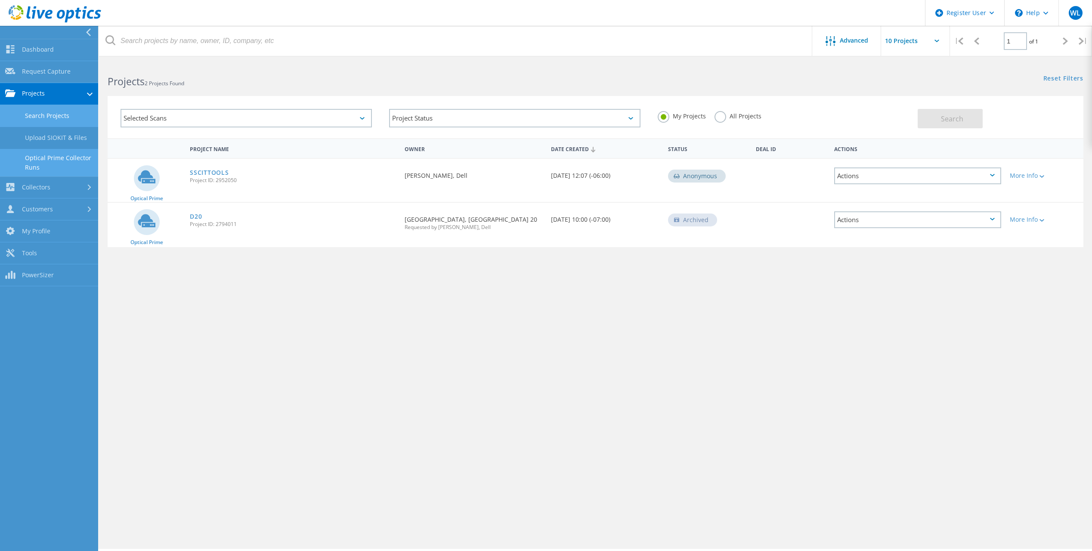
click at [42, 154] on link "Optical Prime Collector Runs" at bounding box center [49, 163] width 98 height 28
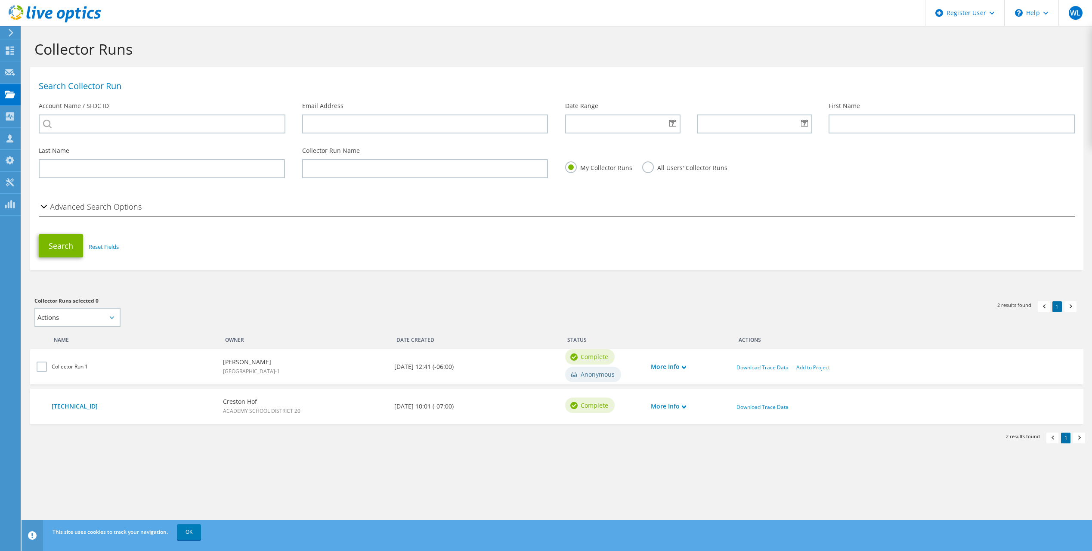
click at [235, 357] on b "Wes Wood" at bounding box center [251, 361] width 57 height 9
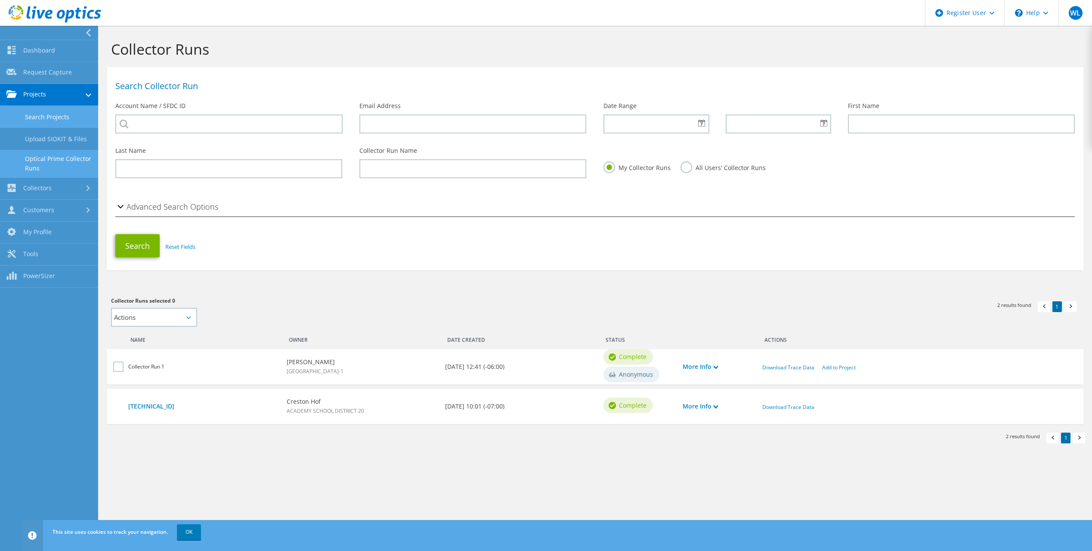
click at [44, 122] on link "Search Projects" at bounding box center [49, 117] width 98 height 22
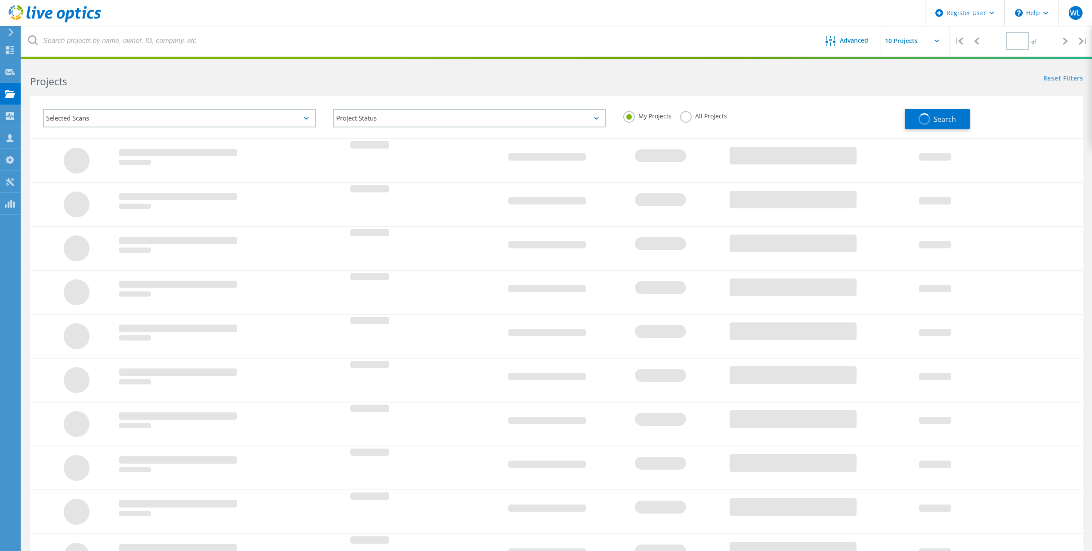
type input "1"
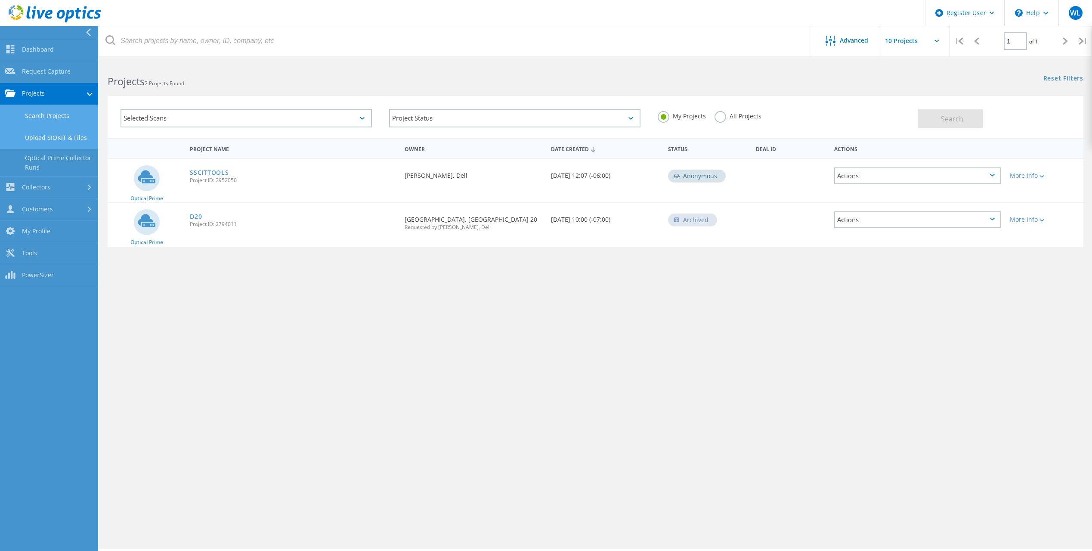
click at [58, 128] on link "Upload SIOKIT & Files" at bounding box center [49, 138] width 98 height 22
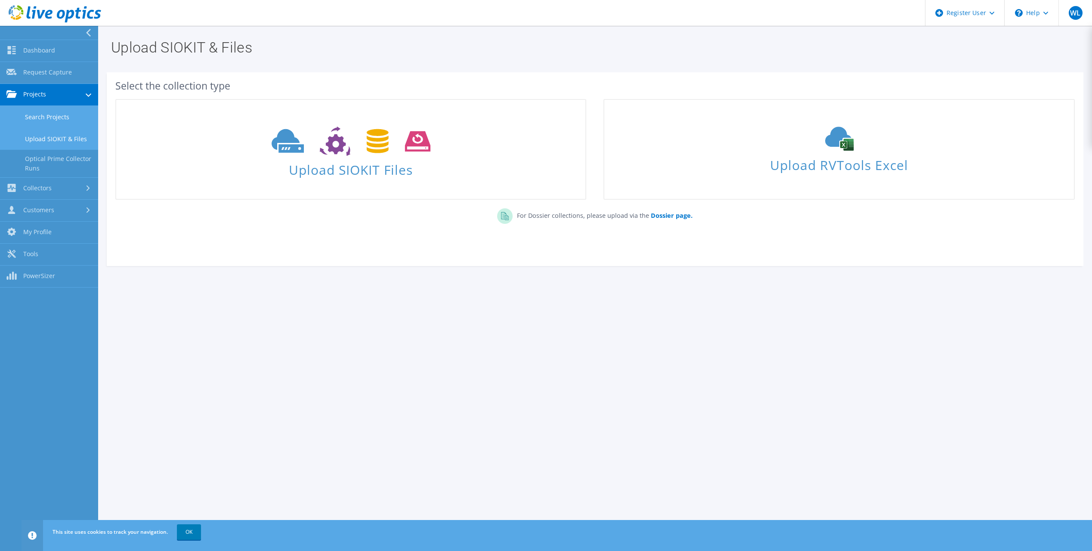
click at [48, 118] on link "Search Projects" at bounding box center [49, 117] width 98 height 22
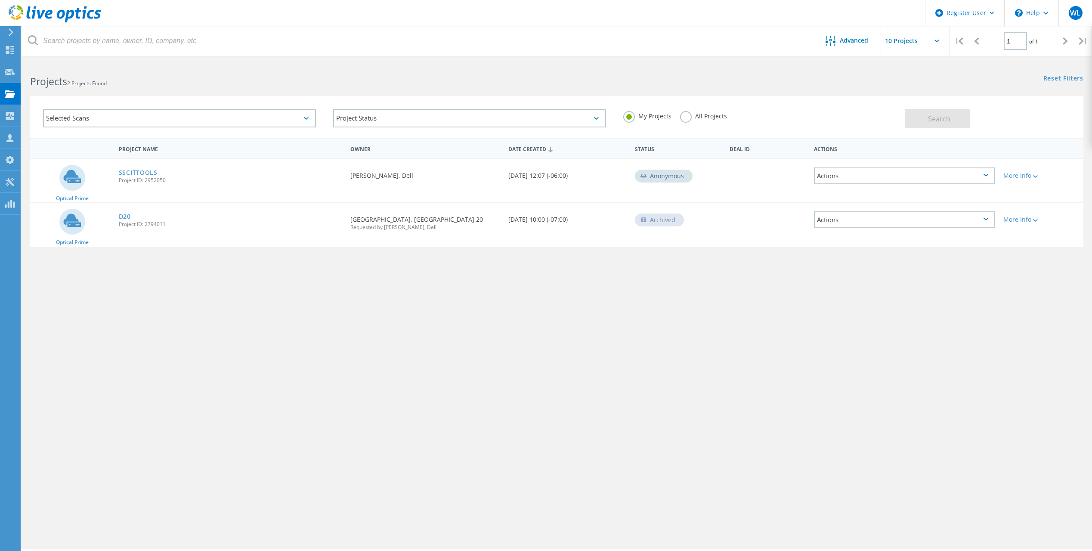
drag, startPoint x: 768, startPoint y: 453, endPoint x: 771, endPoint y: 449, distance: 5.2
click at [768, 453] on div "Advanced | 1 of 1 | Email Address Project Name Company Date Created Project Id …" at bounding box center [557, 305] width 1071 height 487
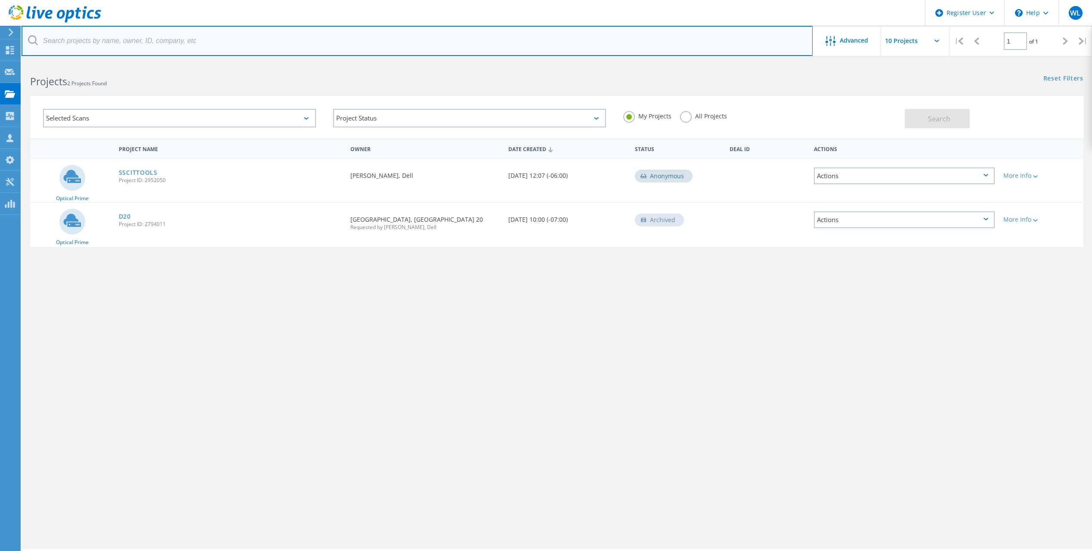
click at [145, 44] on input "text" at bounding box center [417, 41] width 791 height 30
type input "Enterprise Technology Services, [GEOGRAPHIC_DATA]"
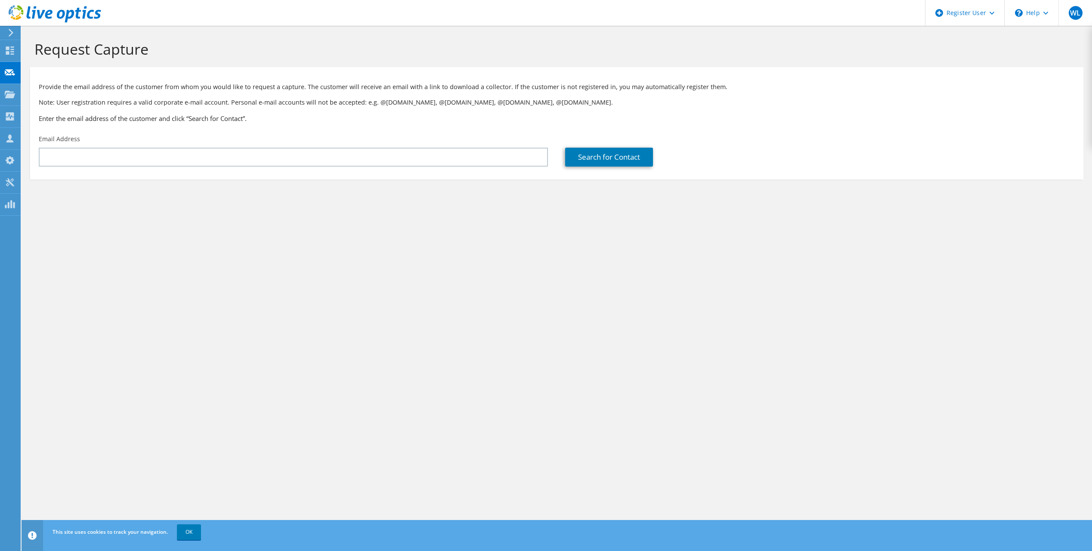
click at [374, 130] on div "Provide the email address of the customer from whom you would like to request a…" at bounding box center [557, 100] width 1054 height 59
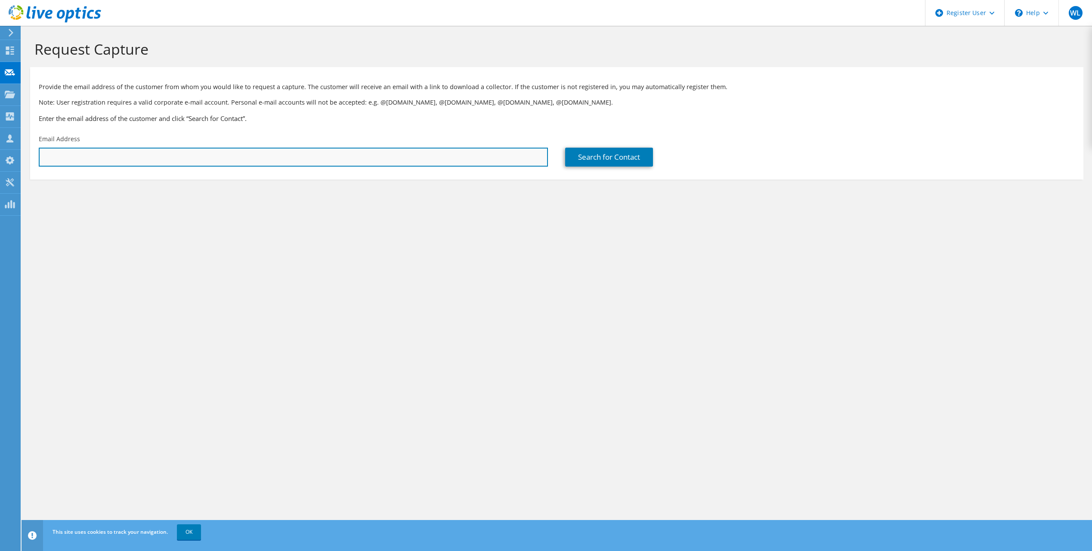
click at [374, 152] on input "text" at bounding box center [293, 157] width 509 height 19
paste input "[EMAIL_ADDRESS][DOMAIN_NAME]"
type input "[EMAIL_ADDRESS][DOMAIN_NAME]"
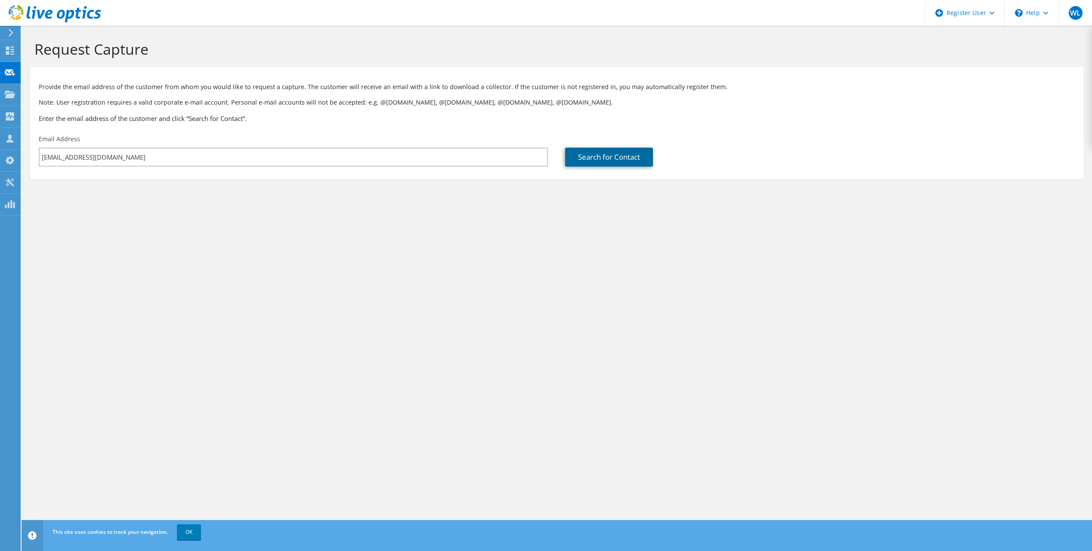
click at [596, 152] on link "Search for Contact" at bounding box center [609, 157] width 88 height 19
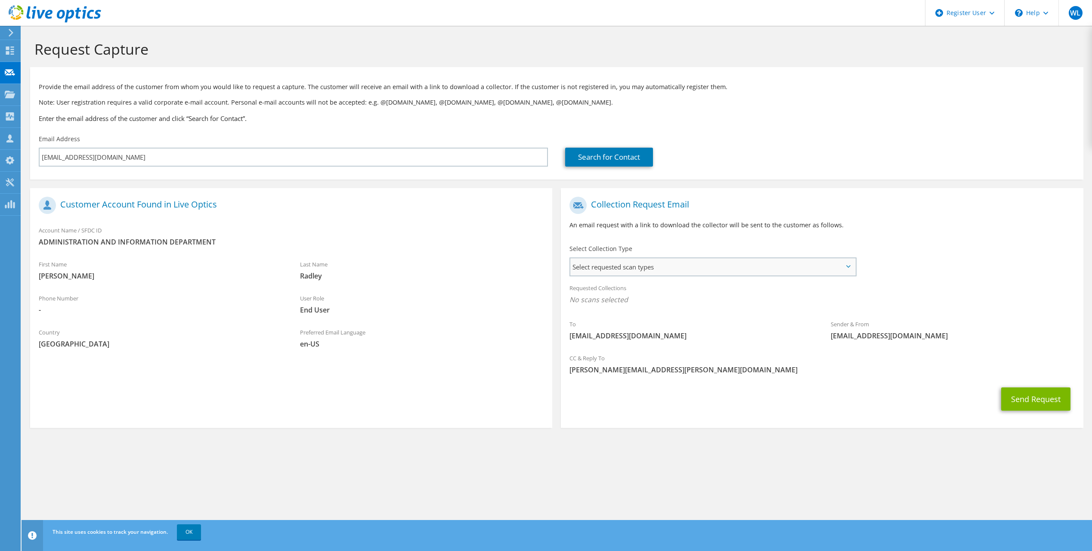
click at [617, 273] on span "Select requested scan types" at bounding box center [713, 266] width 285 height 17
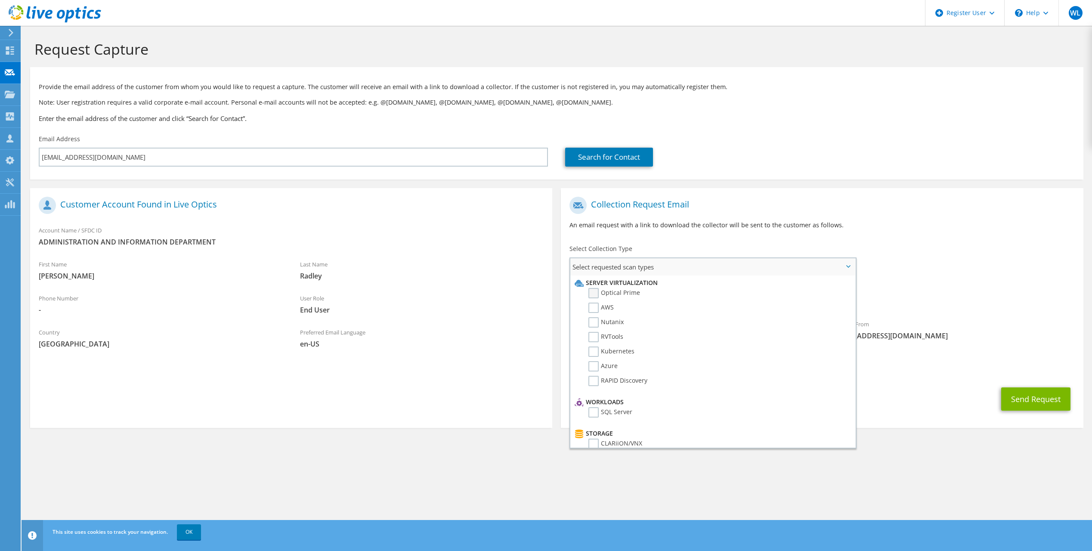
click at [599, 295] on label "Optical Prime" at bounding box center [615, 293] width 52 height 10
click at [0, 0] on input "Optical Prime" at bounding box center [0, 0] width 0 height 0
click at [887, 216] on div "Collection Request Email An email request with a link to download the collector…" at bounding box center [822, 216] width 522 height 48
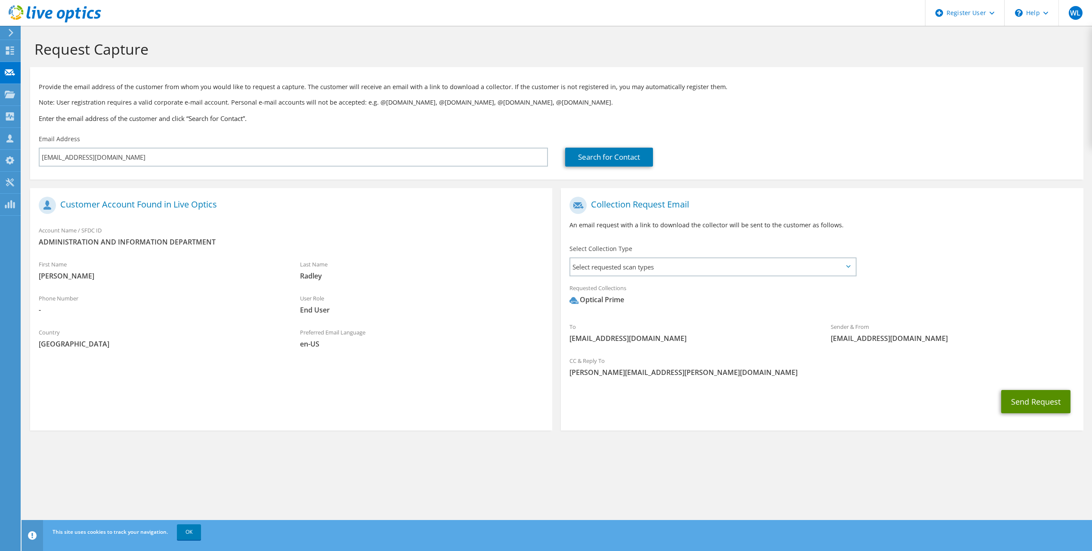
click at [1041, 397] on button "Send Request" at bounding box center [1036, 401] width 69 height 23
